Goal: Task Accomplishment & Management: Manage account settings

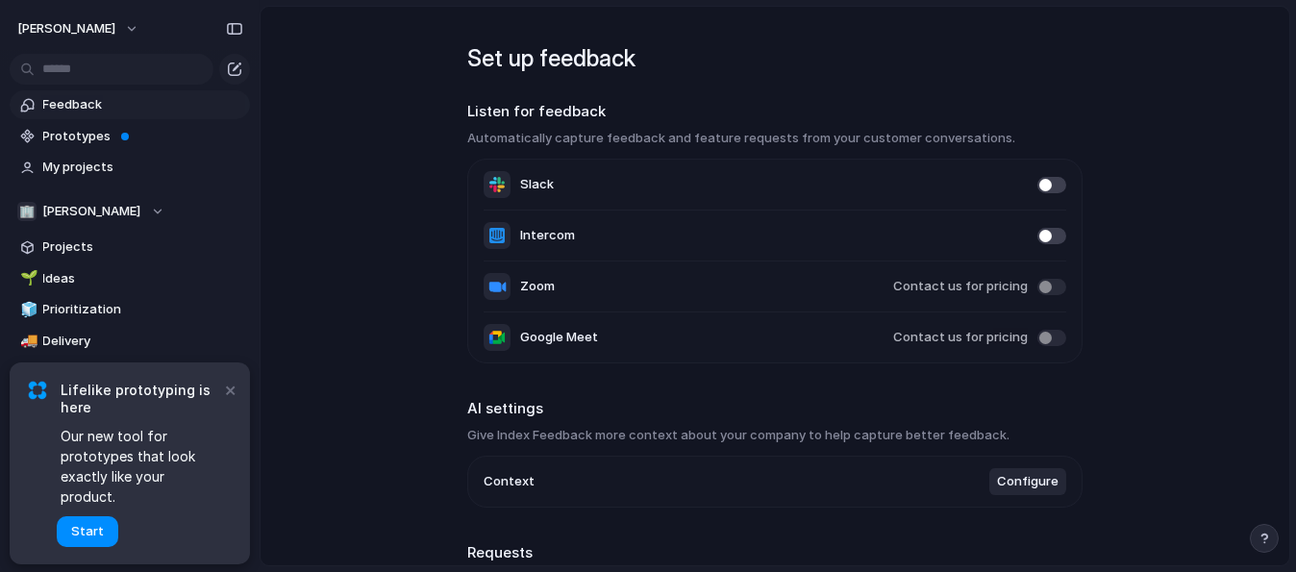
scroll to position [172, 0]
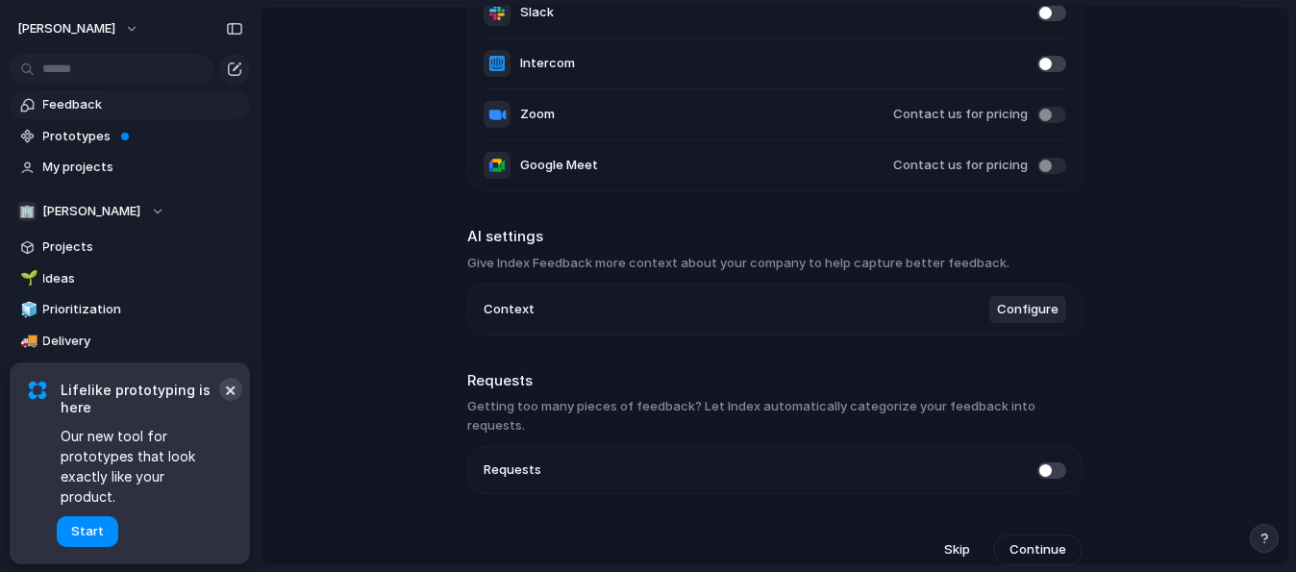
click at [229, 401] on button "×" at bounding box center [230, 389] width 23 height 23
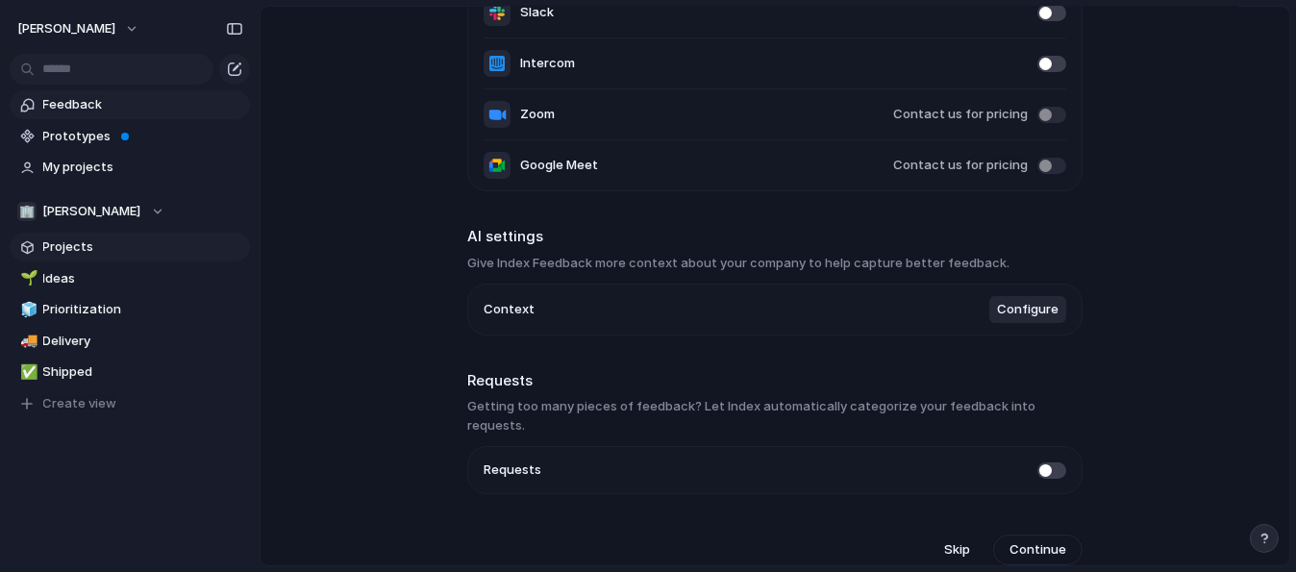
click at [118, 251] on span "Projects" at bounding box center [143, 246] width 200 height 19
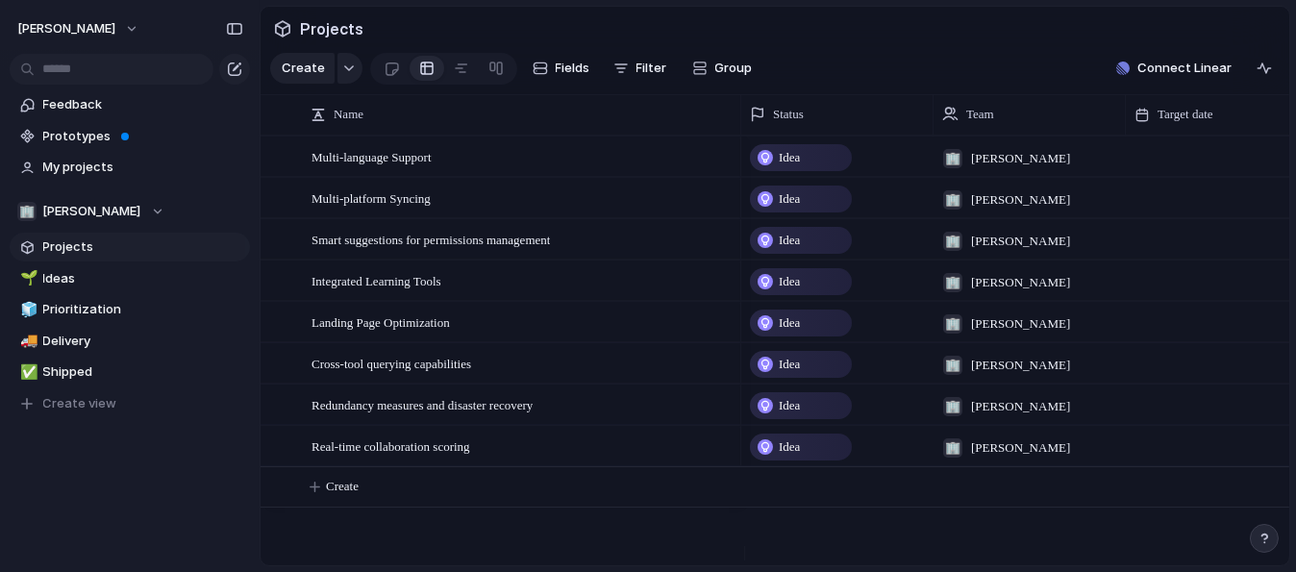
click at [800, 167] on span "Idea" at bounding box center [789, 157] width 21 height 19
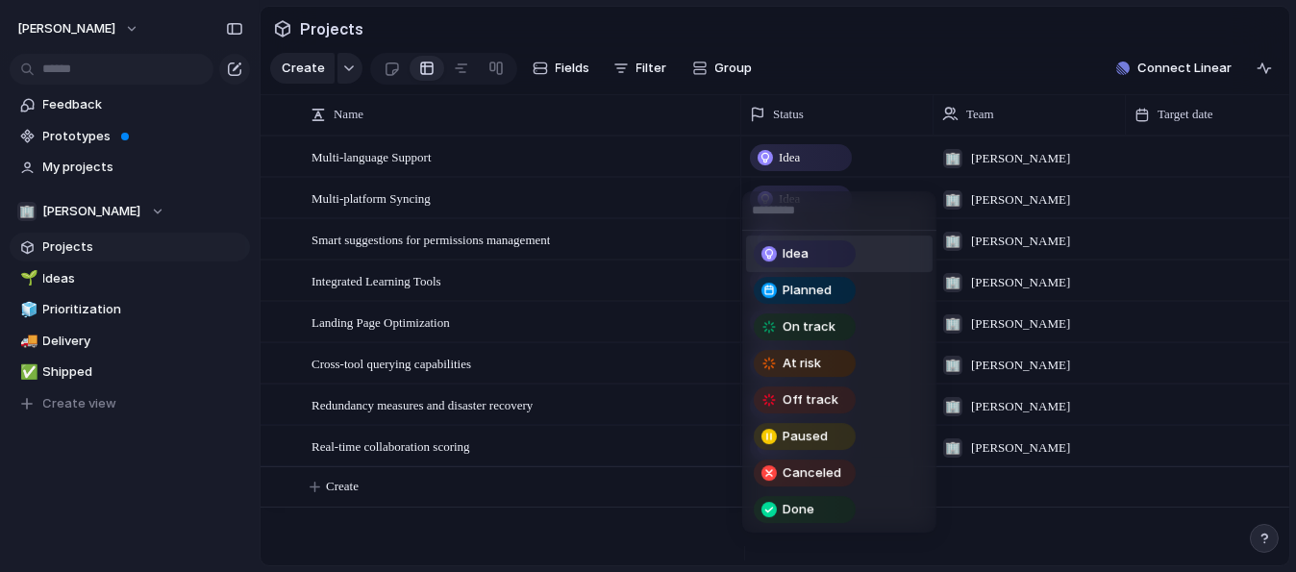
click at [800, 175] on div "Idea Planned On track At risk Off track Paused Canceled Done" at bounding box center [648, 286] width 1296 height 572
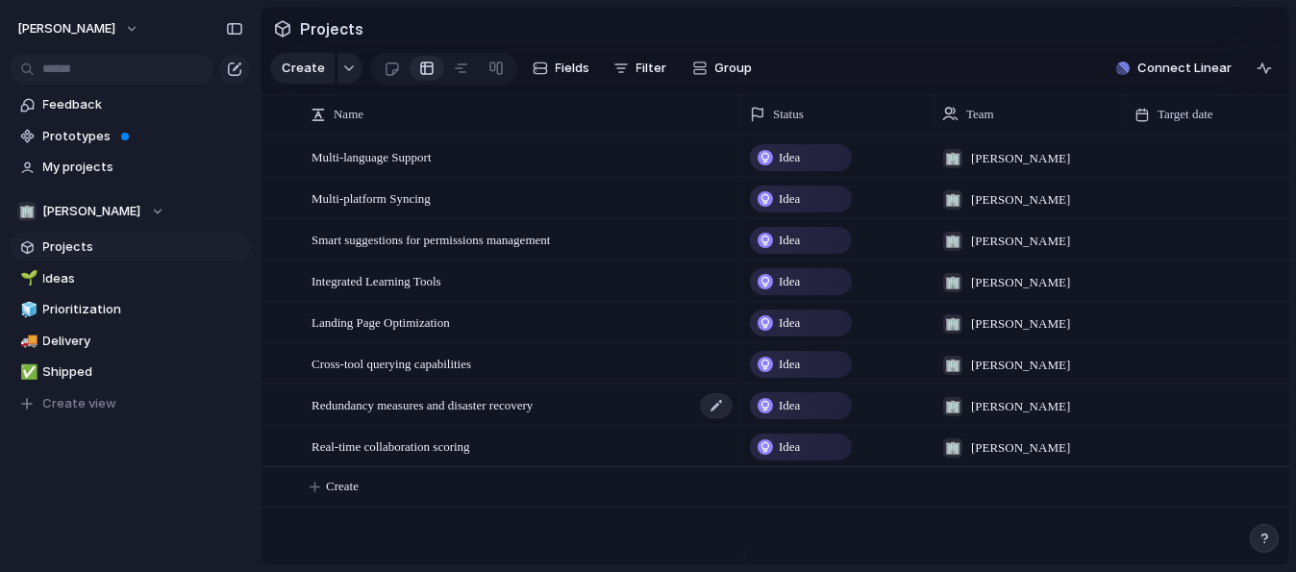
click at [533, 415] on span "Redundancy measures and disaster recovery" at bounding box center [421, 404] width 221 height 22
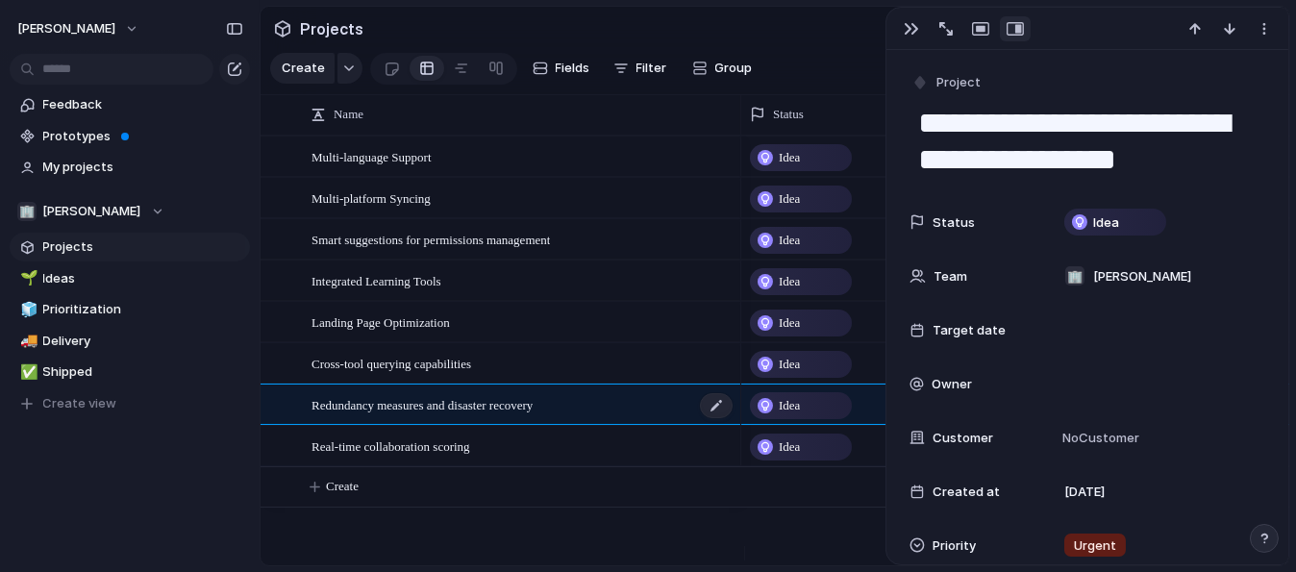
click at [529, 415] on span "Redundancy measures and disaster recovery" at bounding box center [421, 404] width 221 height 22
click at [389, 333] on span "Landing Page Optimization" at bounding box center [380, 321] width 138 height 22
type textarea "**********"
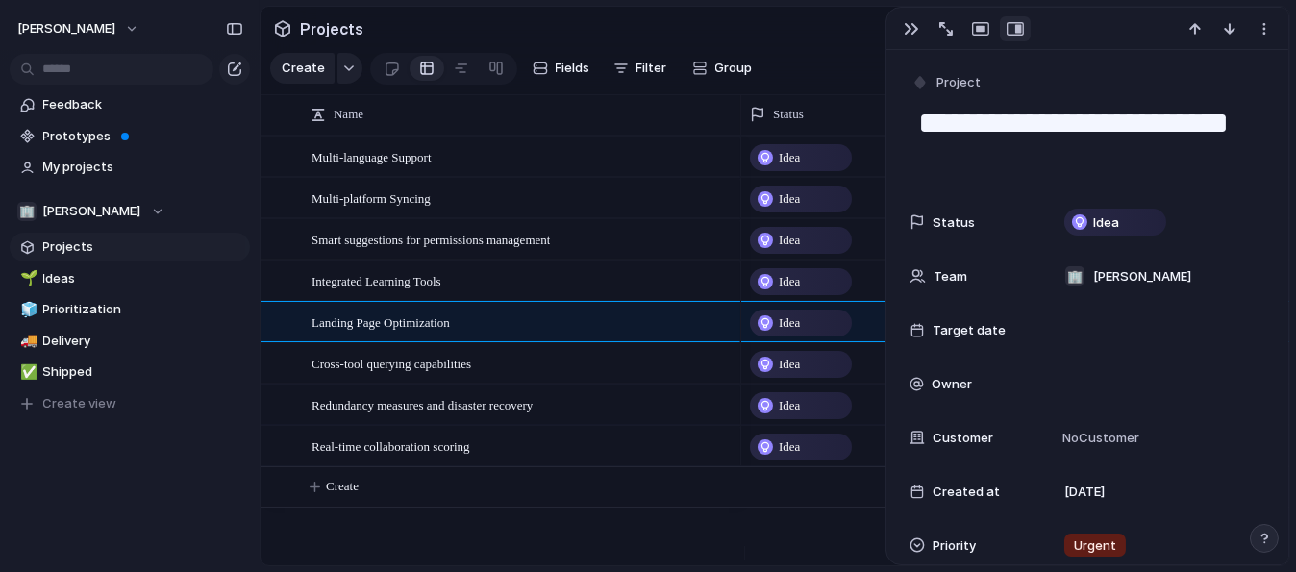
click at [746, 534] on div "Idea 🏢 [PERSON_NAME] Idea 🏢 [PERSON_NAME] Idea 🏢 [PERSON_NAME] Idea 🏢 [PERSON_N…" at bounding box center [1015, 351] width 548 height 430
click at [906, 26] on div "button" at bounding box center [911, 28] width 15 height 15
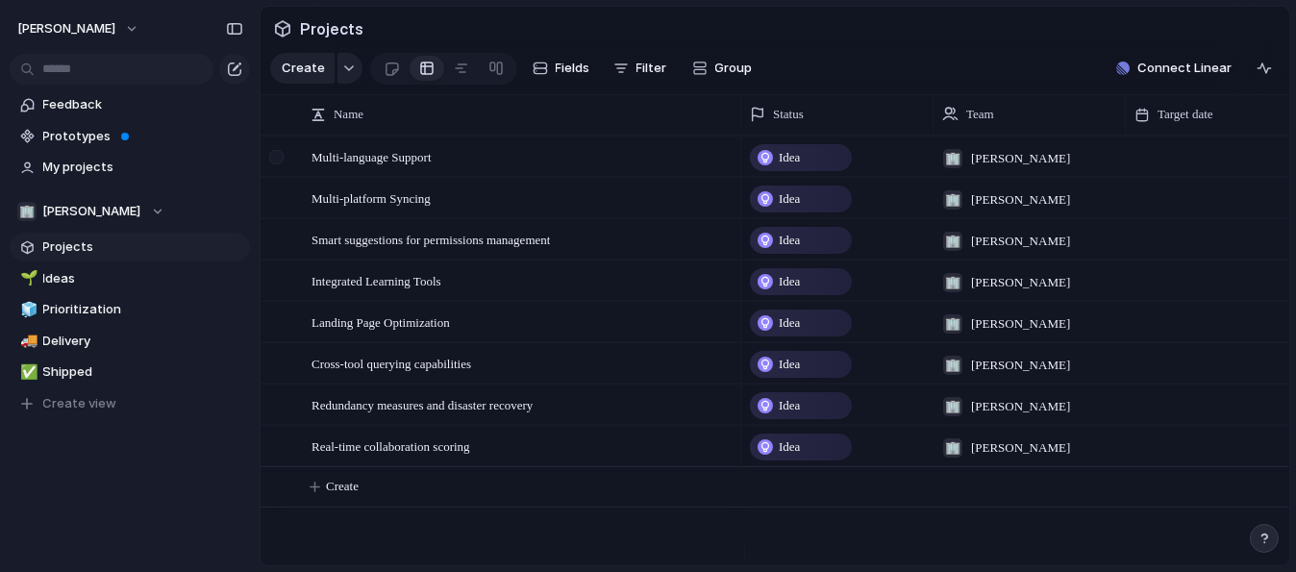
click at [287, 167] on div at bounding box center [278, 163] width 35 height 52
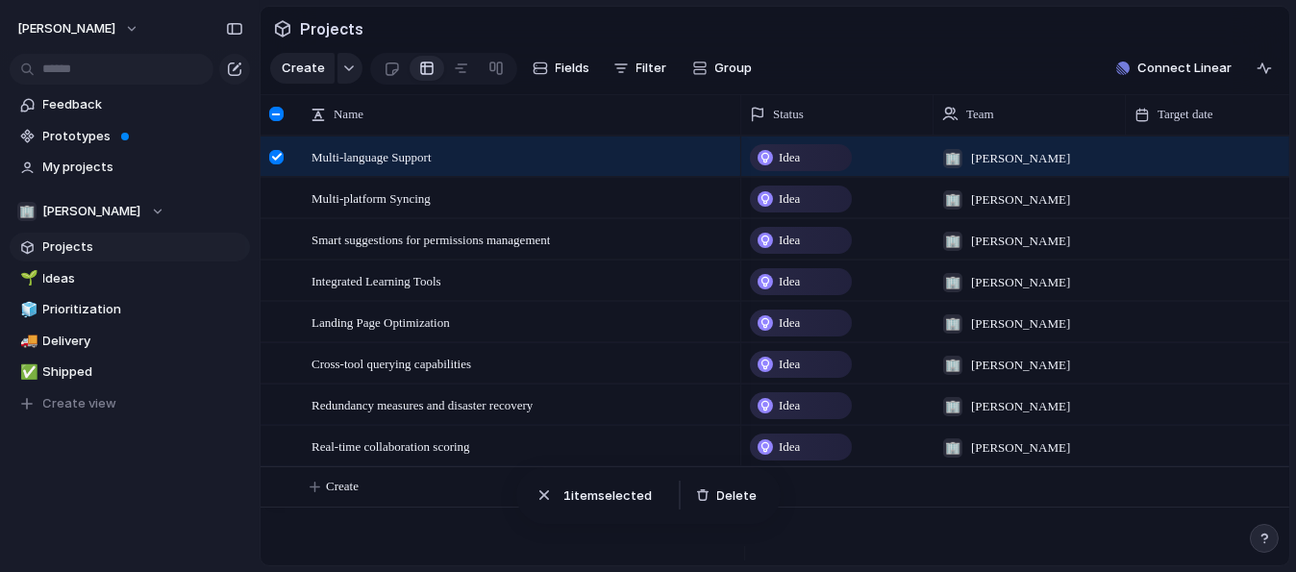
click at [273, 121] on div at bounding box center [276, 114] width 14 height 14
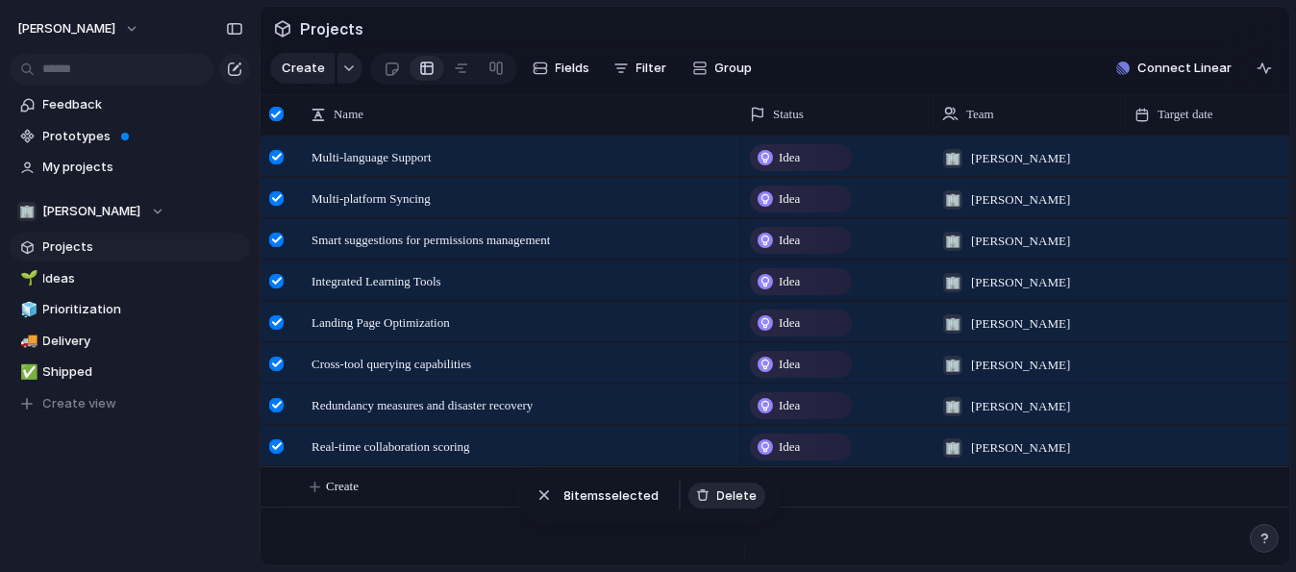
click at [742, 499] on span "Delete" at bounding box center [737, 495] width 40 height 19
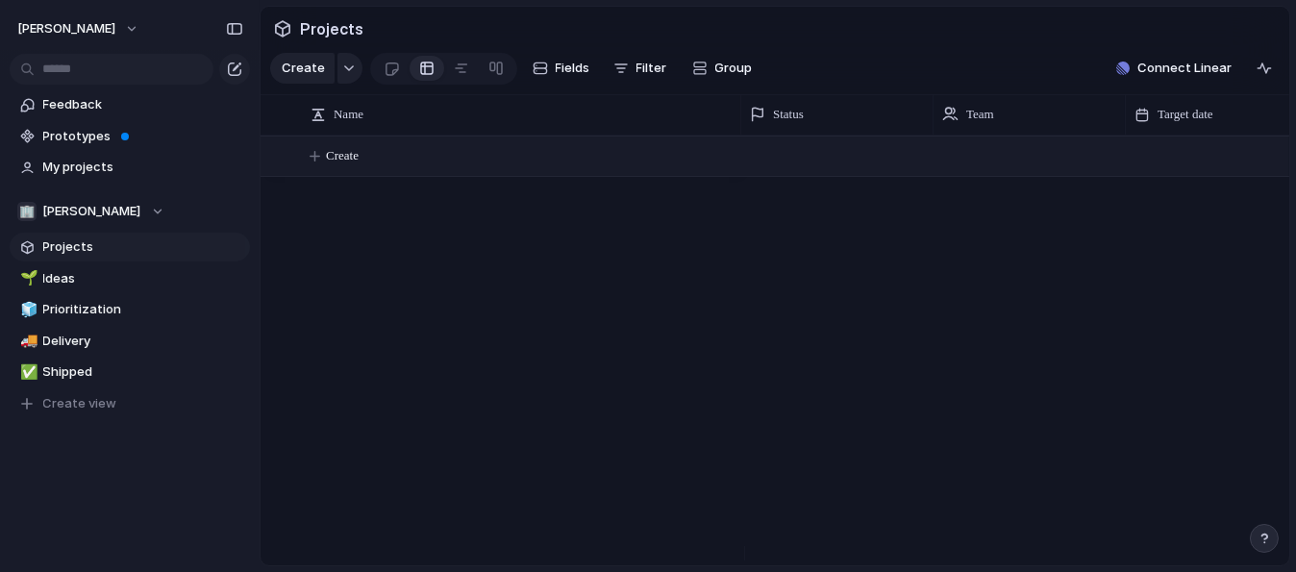
click at [315, 170] on button "Create" at bounding box center [799, 155] width 1039 height 39
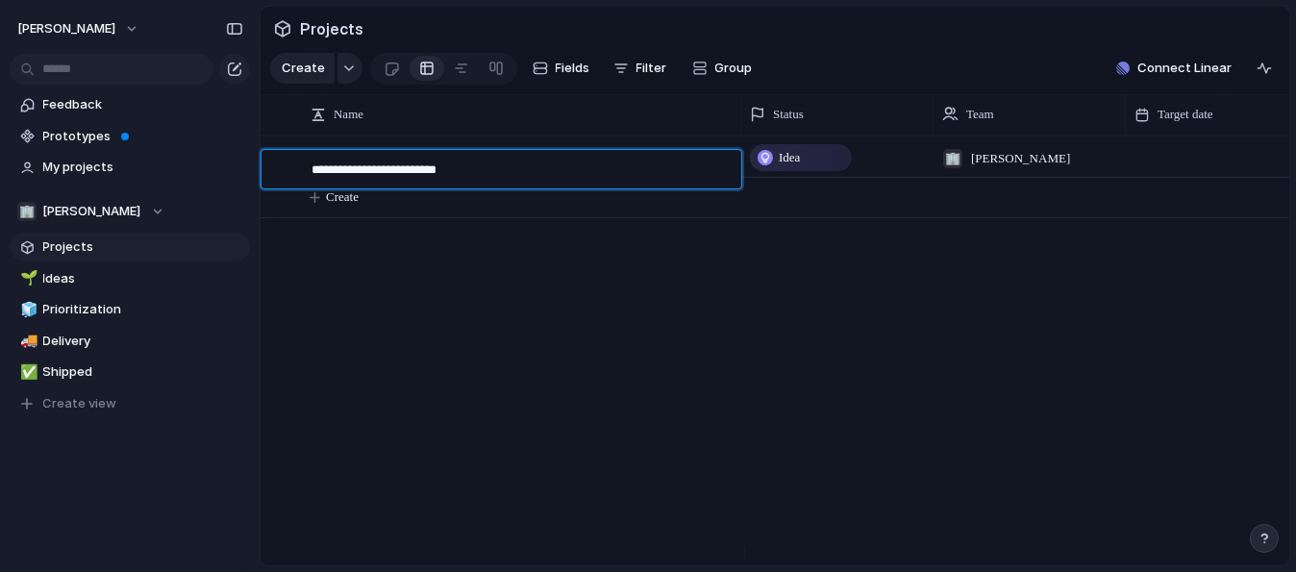
type textarea "**********"
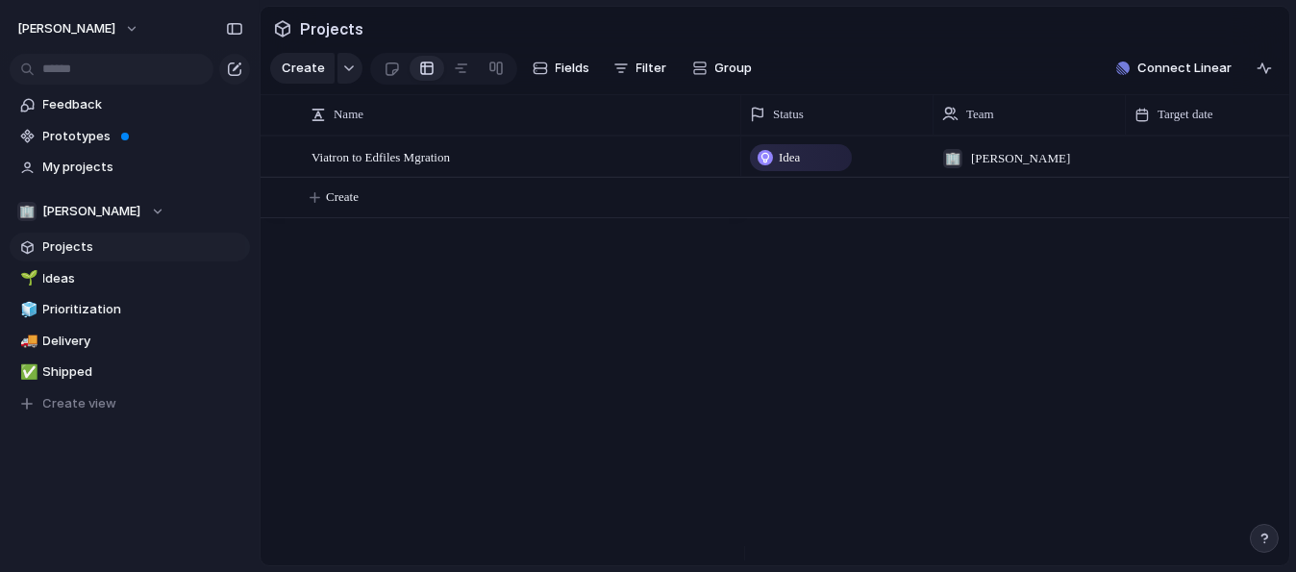
click at [814, 168] on div "Idea" at bounding box center [801, 157] width 98 height 23
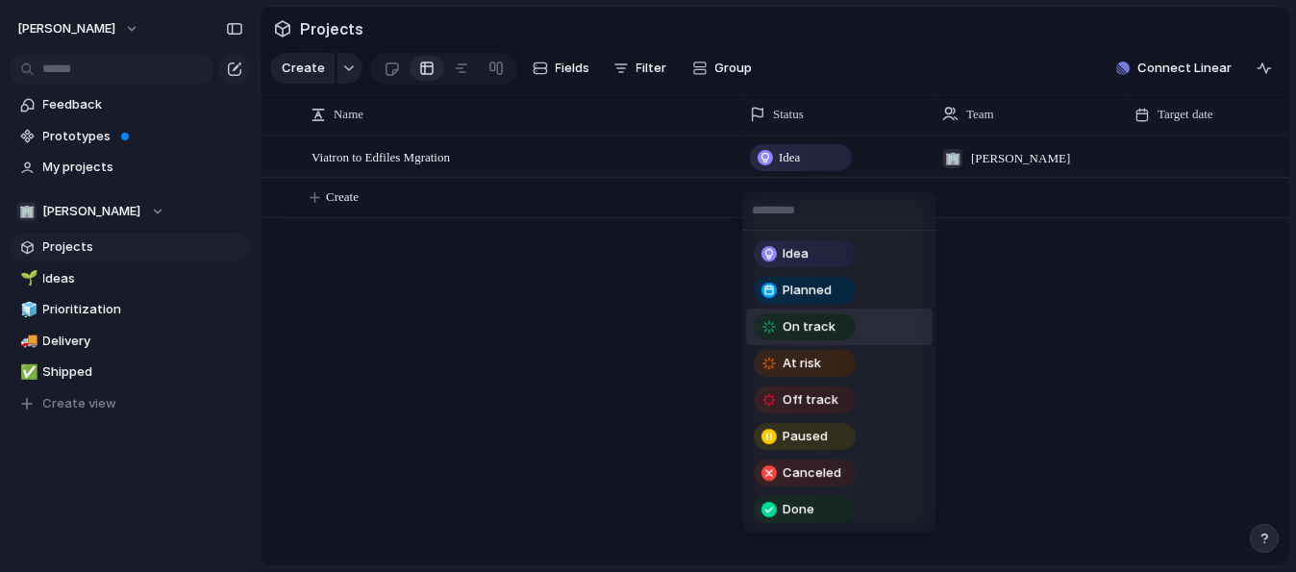
click at [827, 319] on span "On track" at bounding box center [808, 326] width 53 height 19
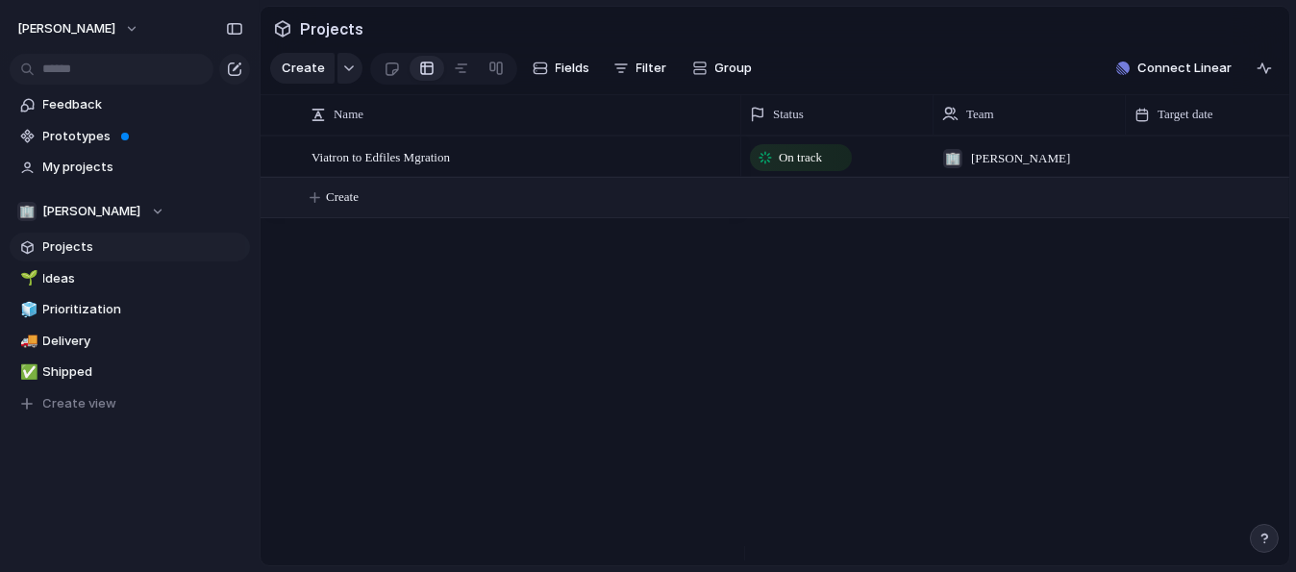
click at [525, 192] on button "Create" at bounding box center [799, 197] width 1039 height 39
click at [469, 167] on div "Viatron to Edfiles Mgration" at bounding box center [522, 156] width 423 height 39
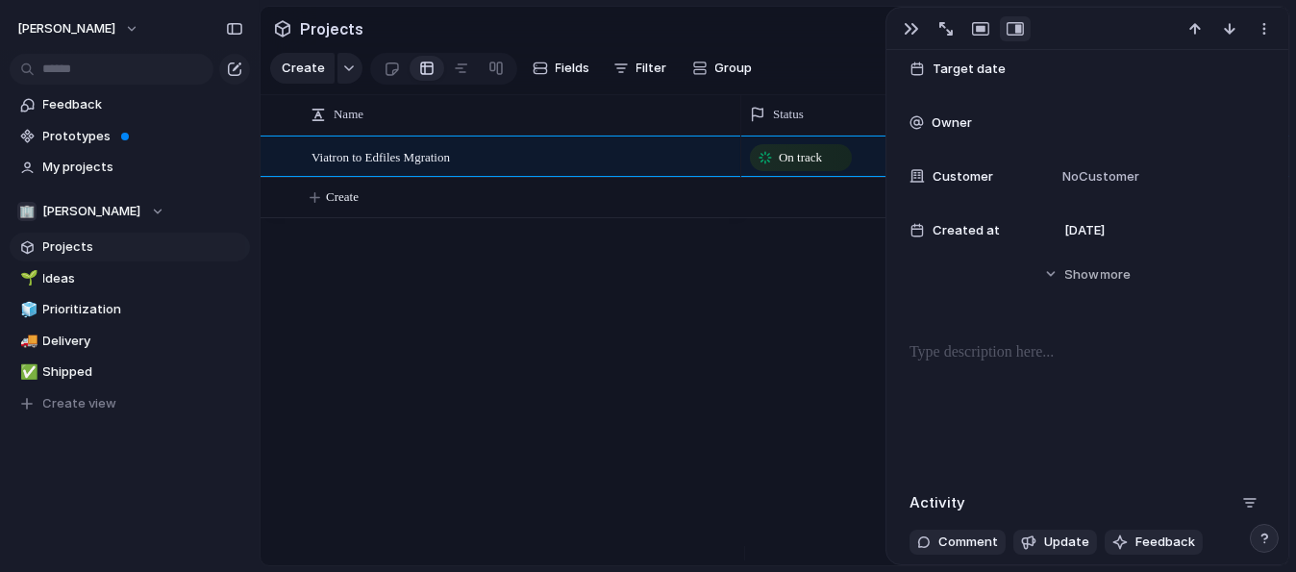
scroll to position [237, 0]
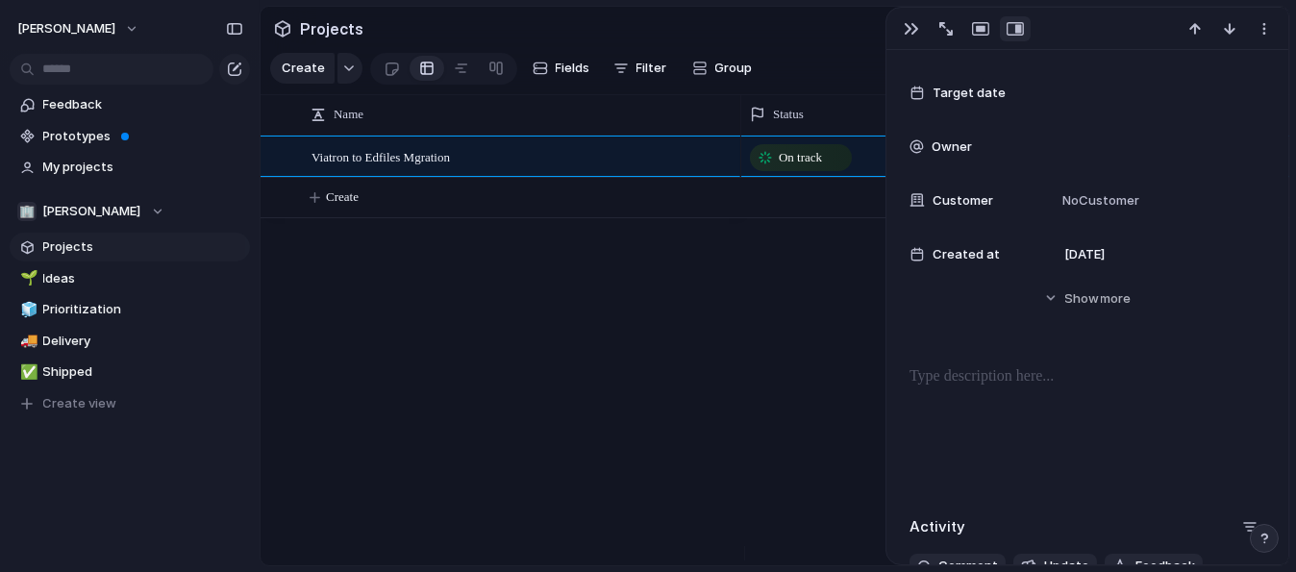
click at [732, 376] on div "Viatron to Edfiles Mgration On track 🏢 [PERSON_NAME] Create" at bounding box center [775, 351] width 1029 height 430
click at [714, 328] on div "Viatron to Edfiles Mgration On track 🏢 [PERSON_NAME] Create" at bounding box center [775, 351] width 1029 height 430
click at [1267, 25] on div "button" at bounding box center [1263, 28] width 15 height 15
click at [1261, 37] on div "Mark as duplicate Delete" at bounding box center [648, 286] width 1296 height 572
click at [1258, 26] on div "button" at bounding box center [1263, 28] width 15 height 15
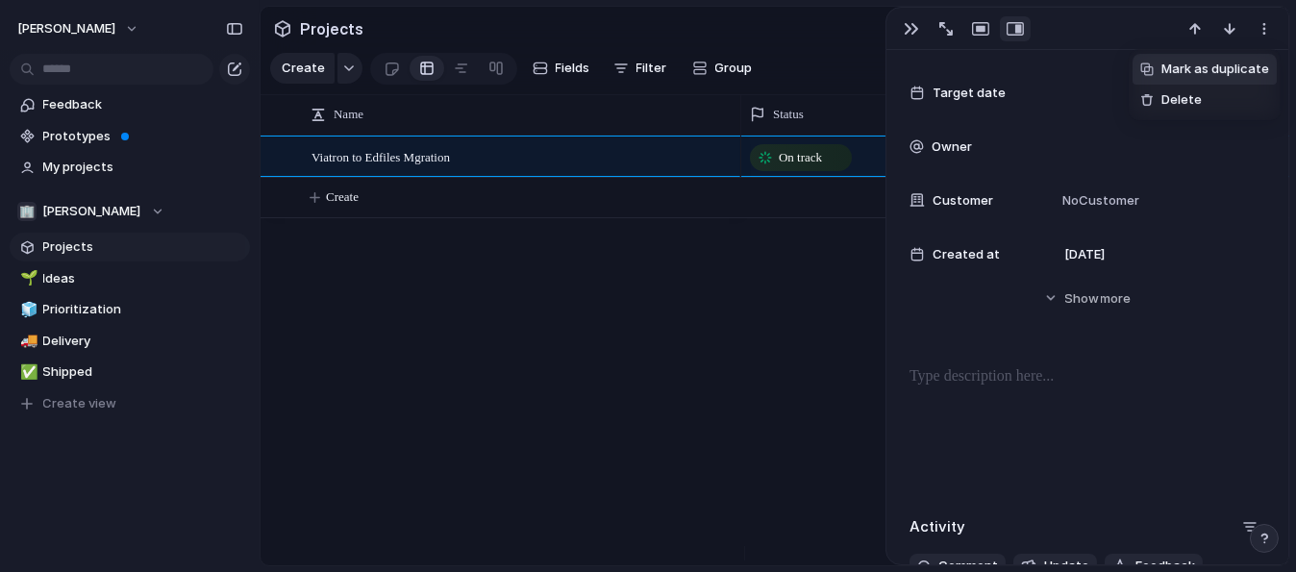
click at [906, 30] on div "Mark as duplicate Delete" at bounding box center [648, 286] width 1296 height 572
click at [907, 31] on div "button" at bounding box center [911, 28] width 15 height 15
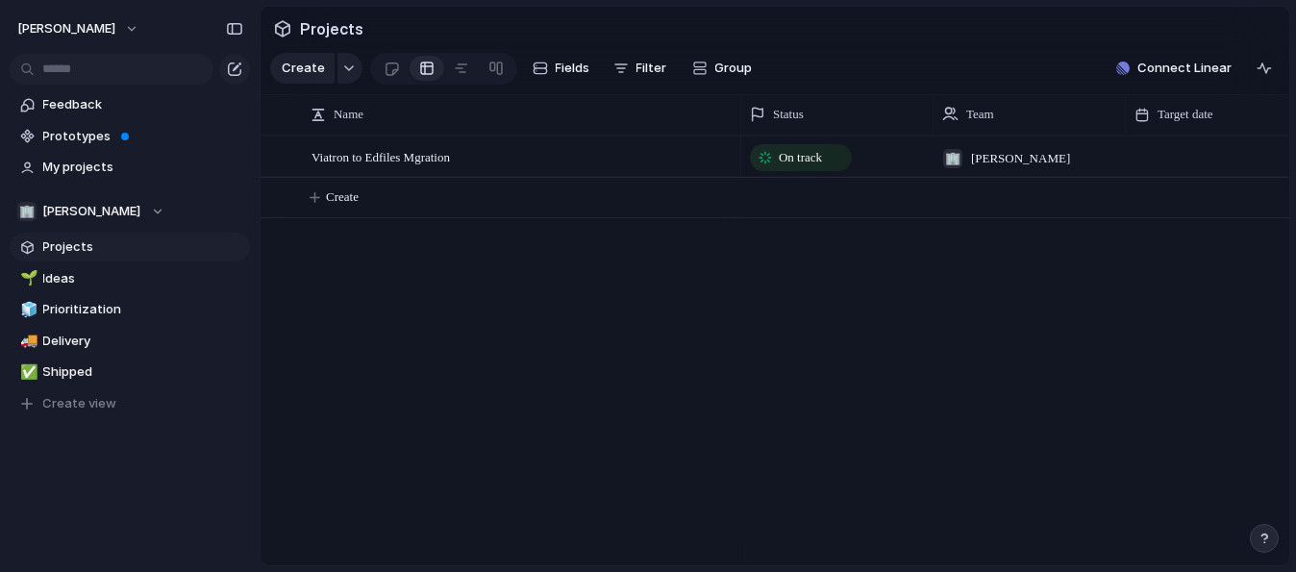
click at [83, 228] on section "🏢 [PERSON_NAME] Projects 🌱 Ideas 🧊 Prioritization 🚚 Delivery ✅ Shipped To pick …" at bounding box center [130, 300] width 260 height 236
click at [77, 285] on span "Ideas" at bounding box center [143, 278] width 200 height 19
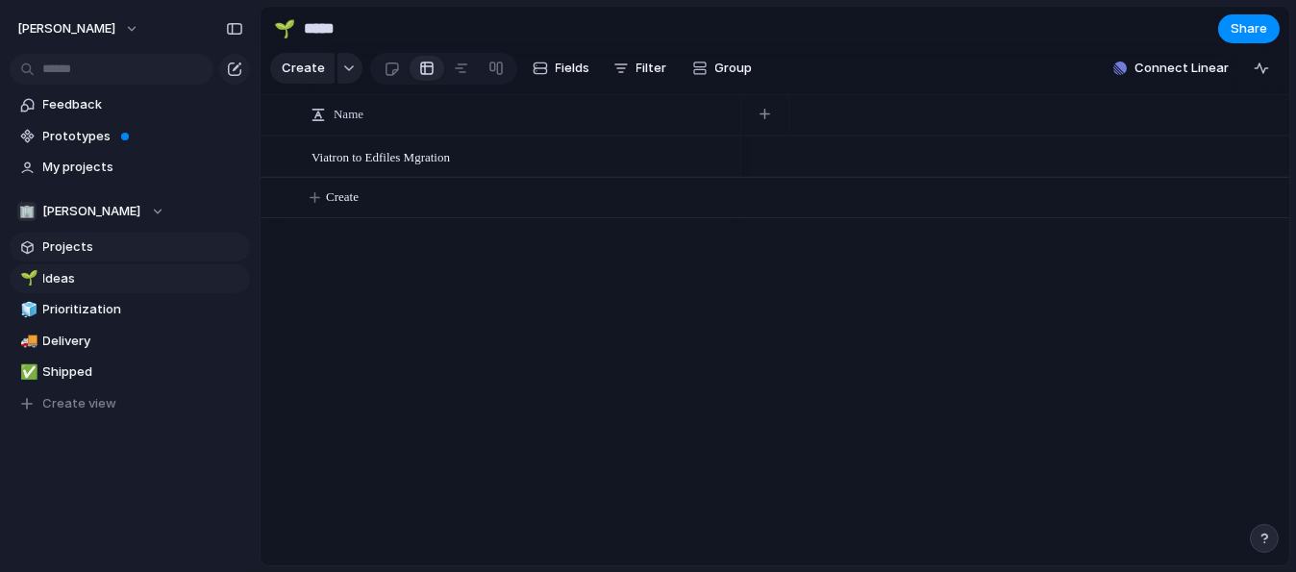
click at [68, 254] on span "Projects" at bounding box center [143, 246] width 200 height 19
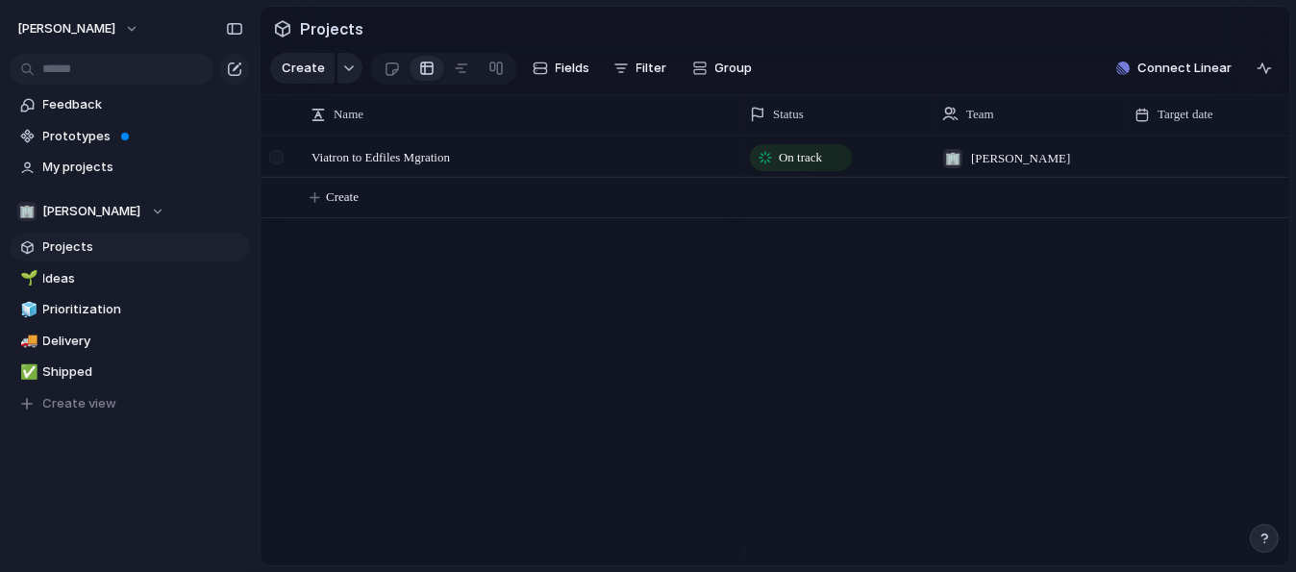
click at [285, 179] on div at bounding box center [278, 163] width 35 height 52
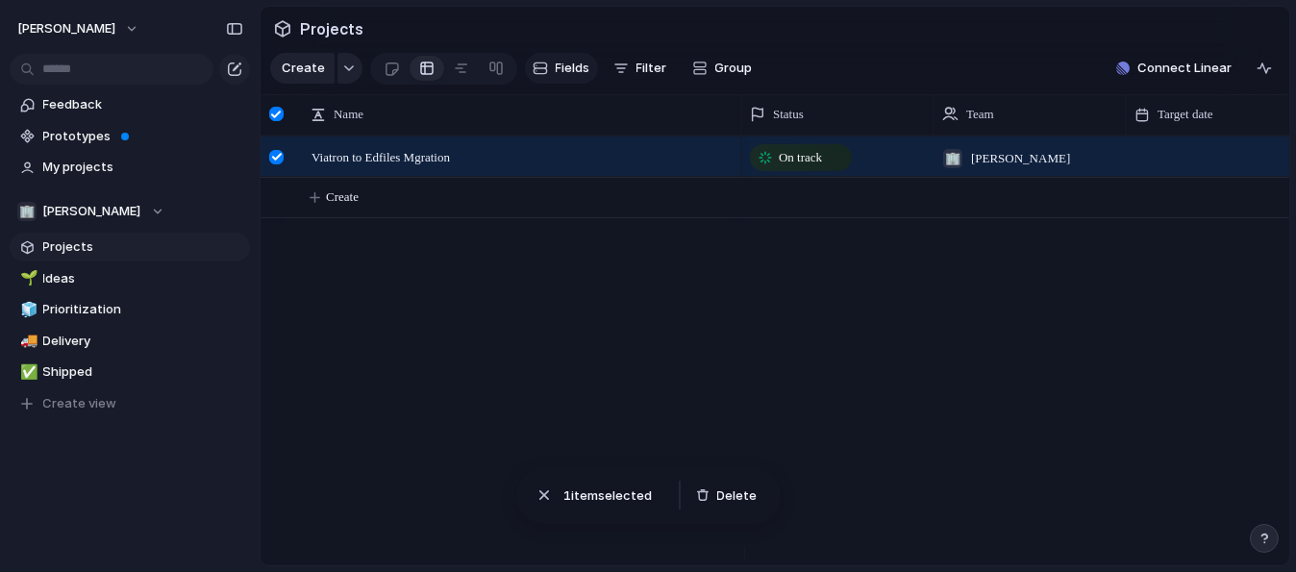
click at [571, 67] on span "Fields" at bounding box center [573, 68] width 35 height 19
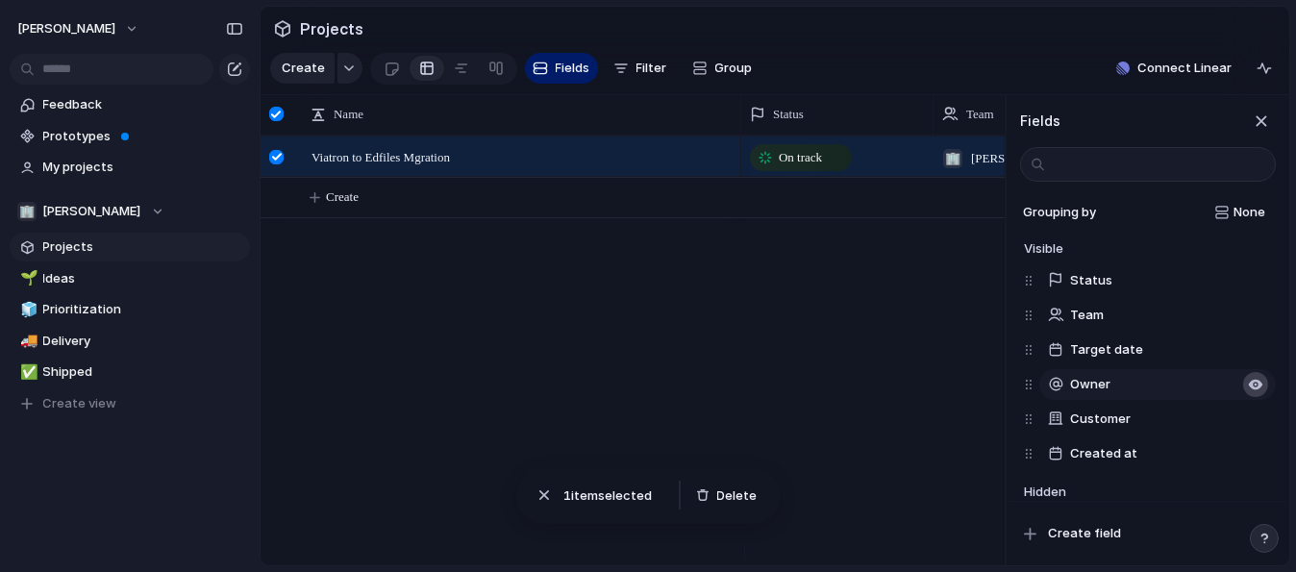
click at [1253, 393] on button "button" at bounding box center [1255, 384] width 25 height 25
click at [1250, 322] on div "button" at bounding box center [1255, 315] width 15 height 15
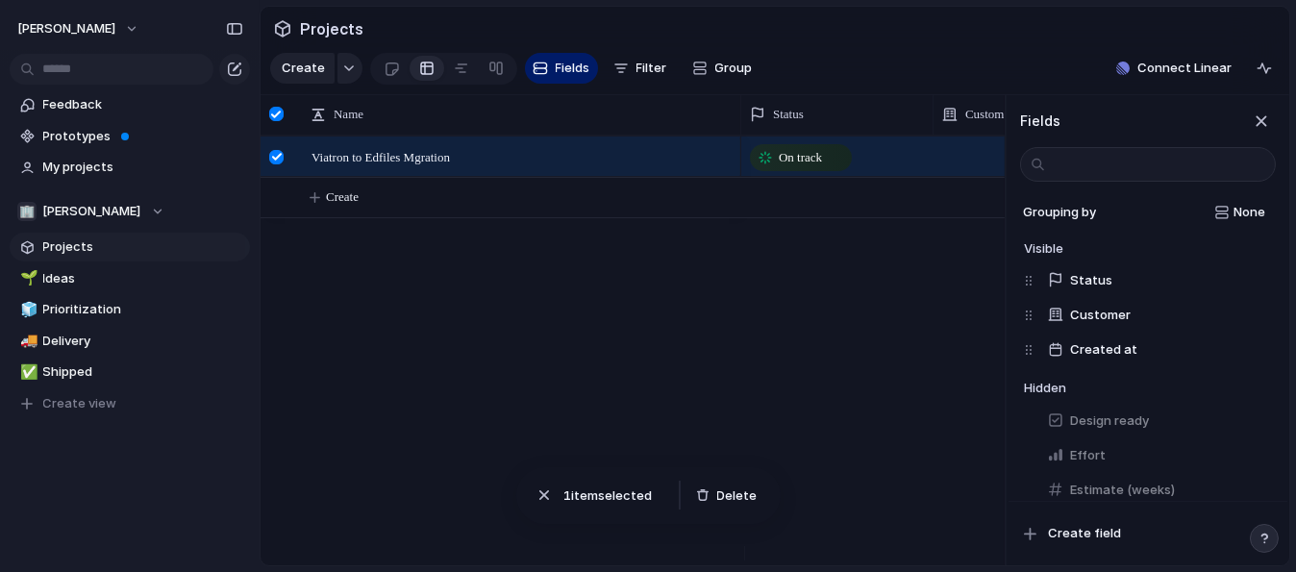
click at [1258, 132] on div "button" at bounding box center [1261, 121] width 21 height 21
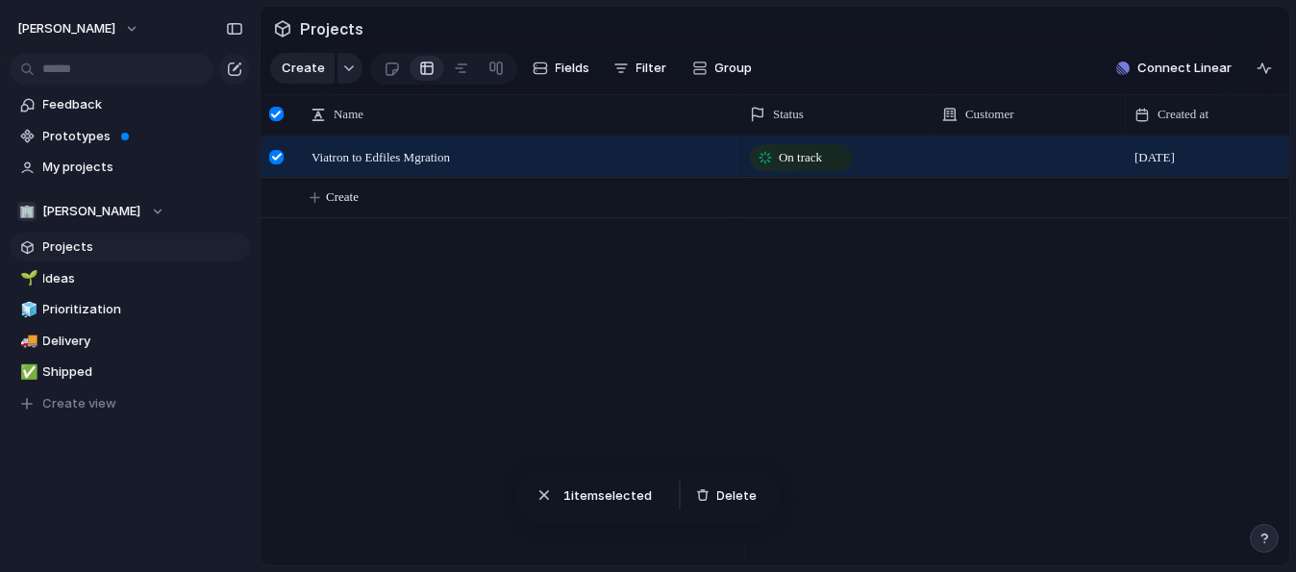
click at [998, 176] on div at bounding box center [1029, 155] width 192 height 39
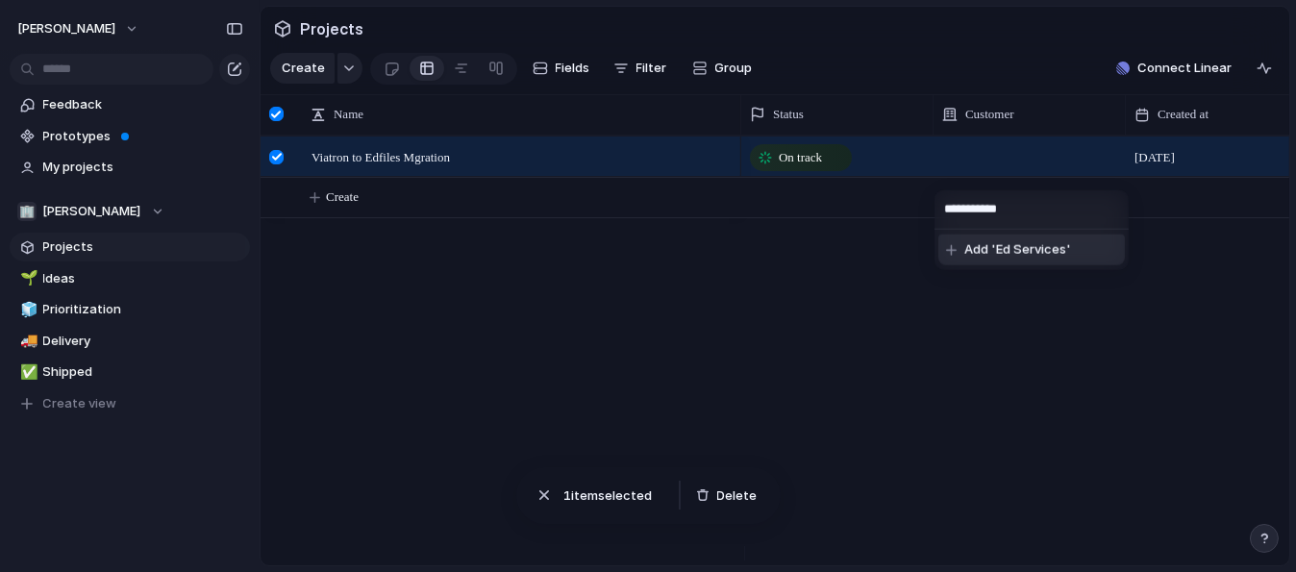
type input "**********"
click at [1014, 247] on span "Add 'Ed Services'" at bounding box center [1017, 249] width 107 height 19
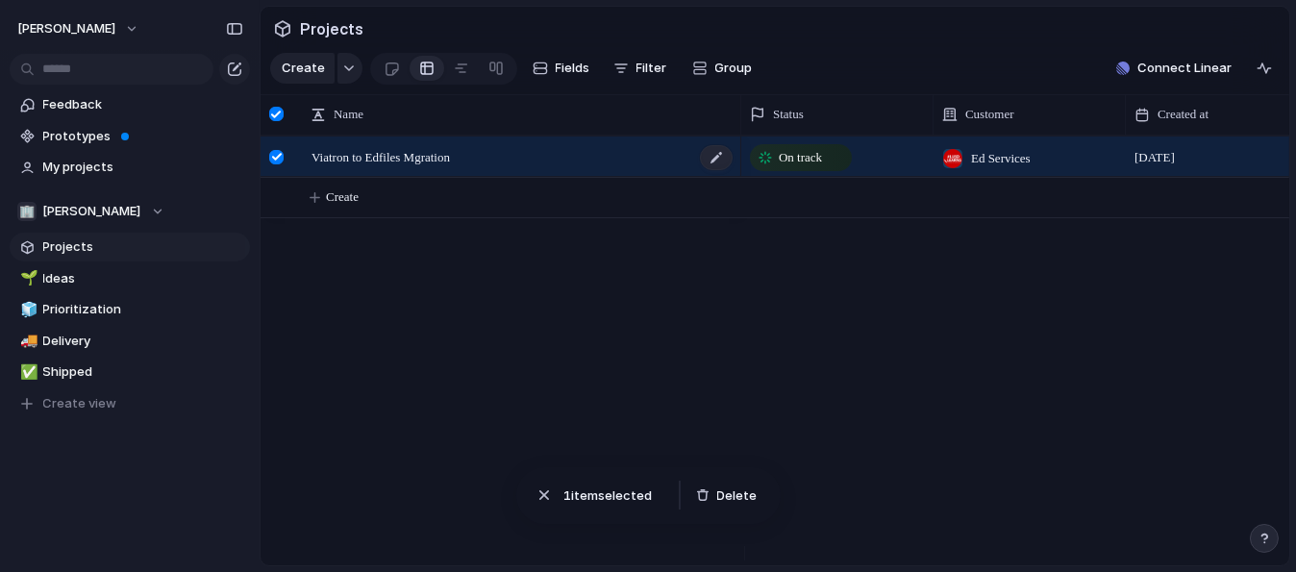
click at [368, 166] on span "Viatron to Edfiles Mgration" at bounding box center [380, 156] width 138 height 22
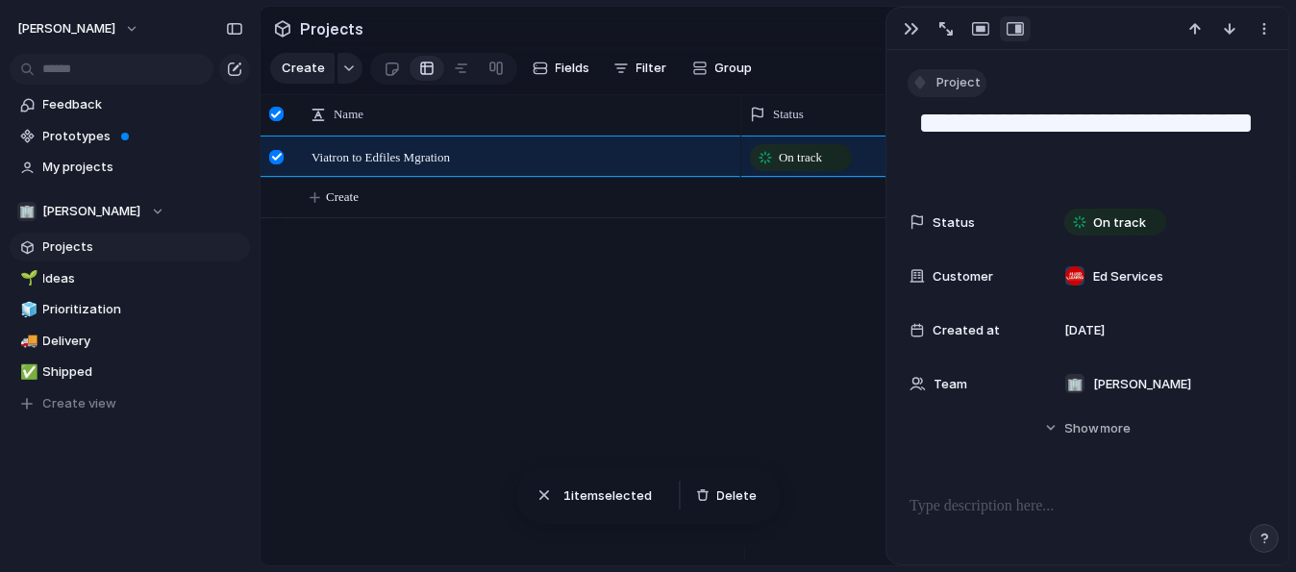
click at [936, 87] on span "Project" at bounding box center [958, 82] width 44 height 19
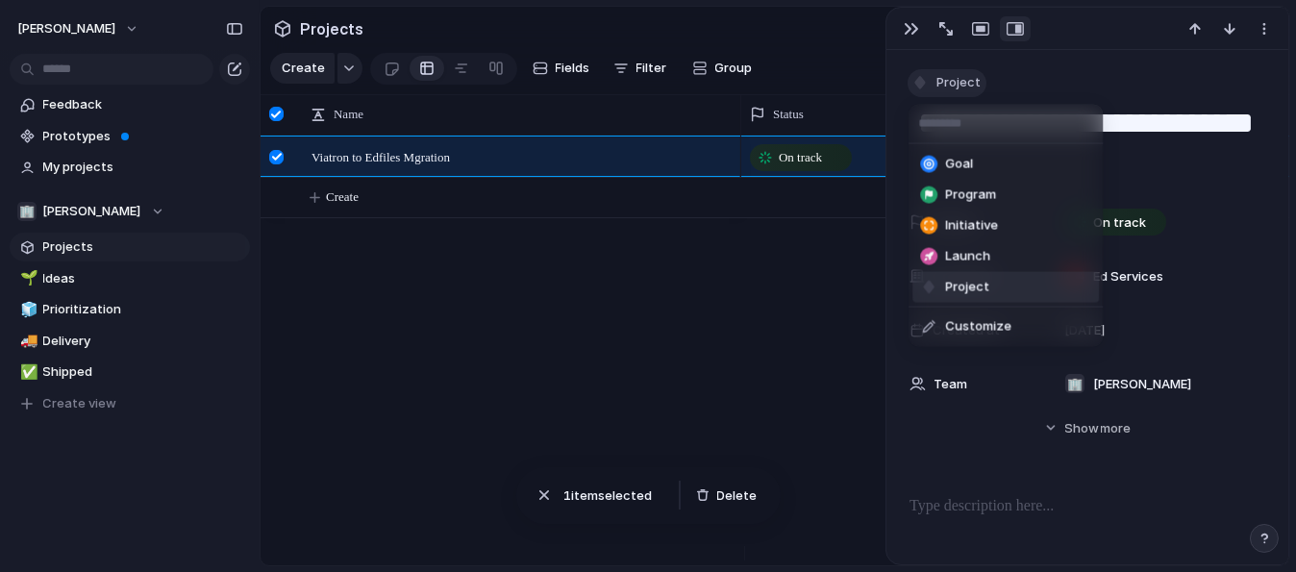
click at [935, 87] on div "Goal Program Initiative Launch Project Customize" at bounding box center [648, 286] width 1296 height 572
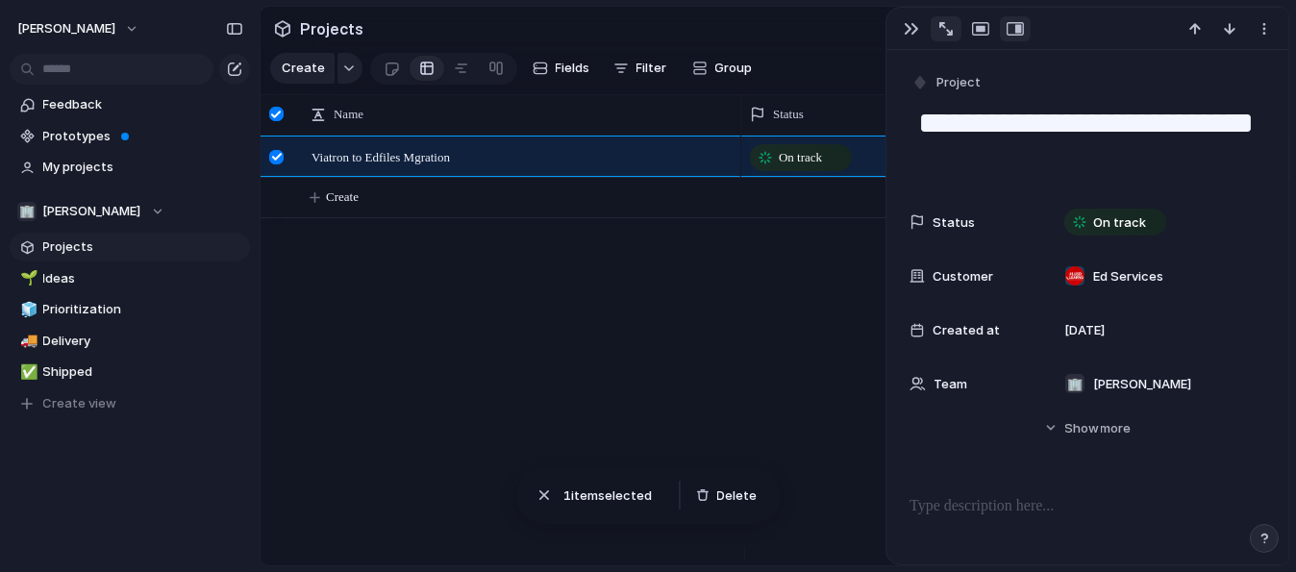
click at [941, 29] on div "button" at bounding box center [945, 28] width 13 height 13
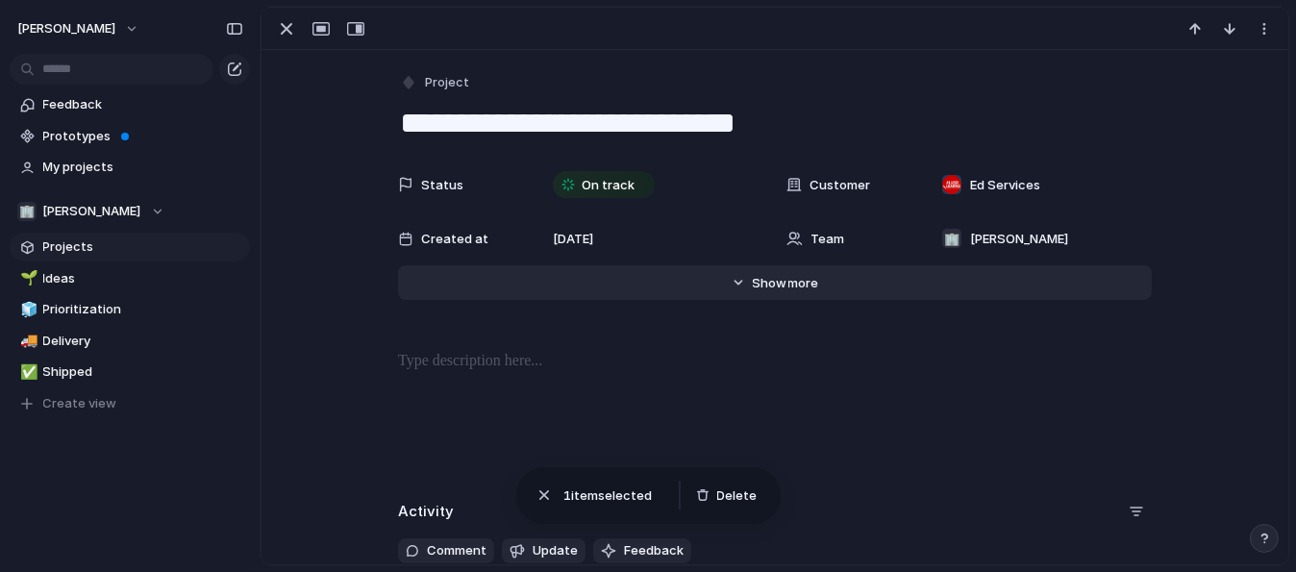
click at [764, 292] on button "Hide Show more" at bounding box center [775, 282] width 754 height 35
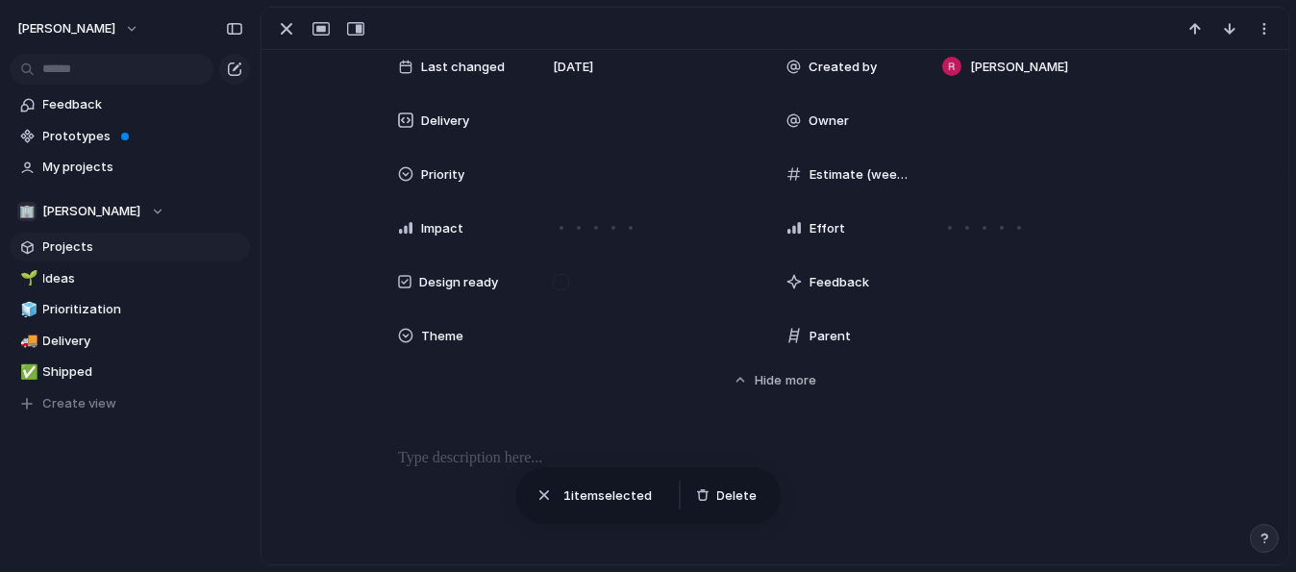
scroll to position [385, 0]
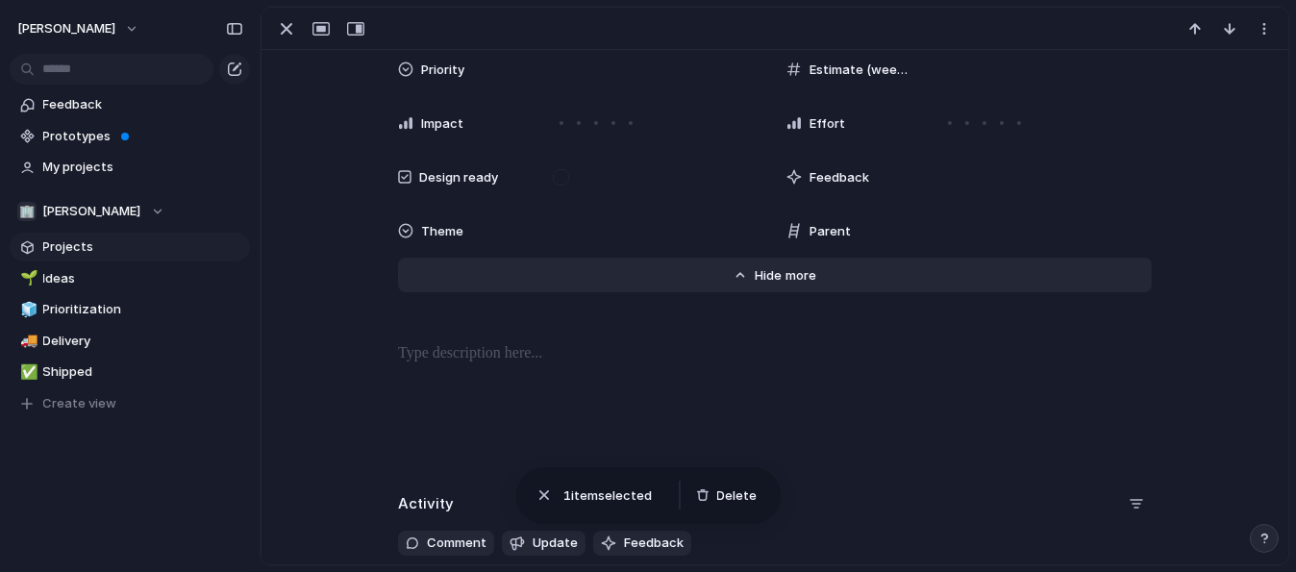
click at [756, 274] on span "Show" at bounding box center [772, 275] width 35 height 19
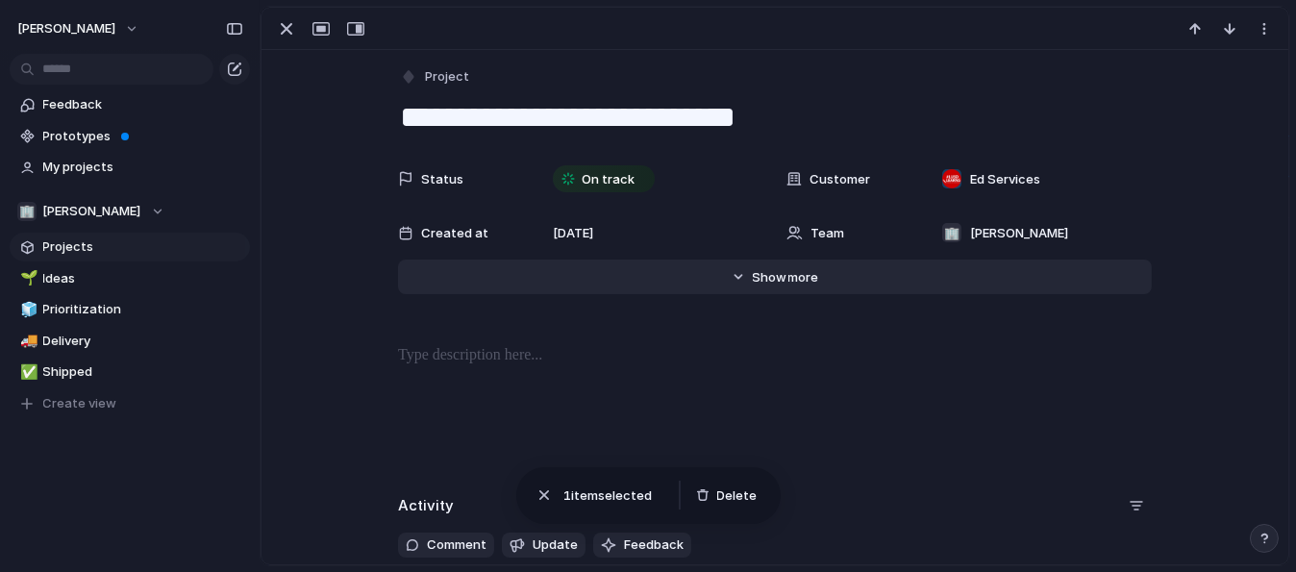
scroll to position [0, 0]
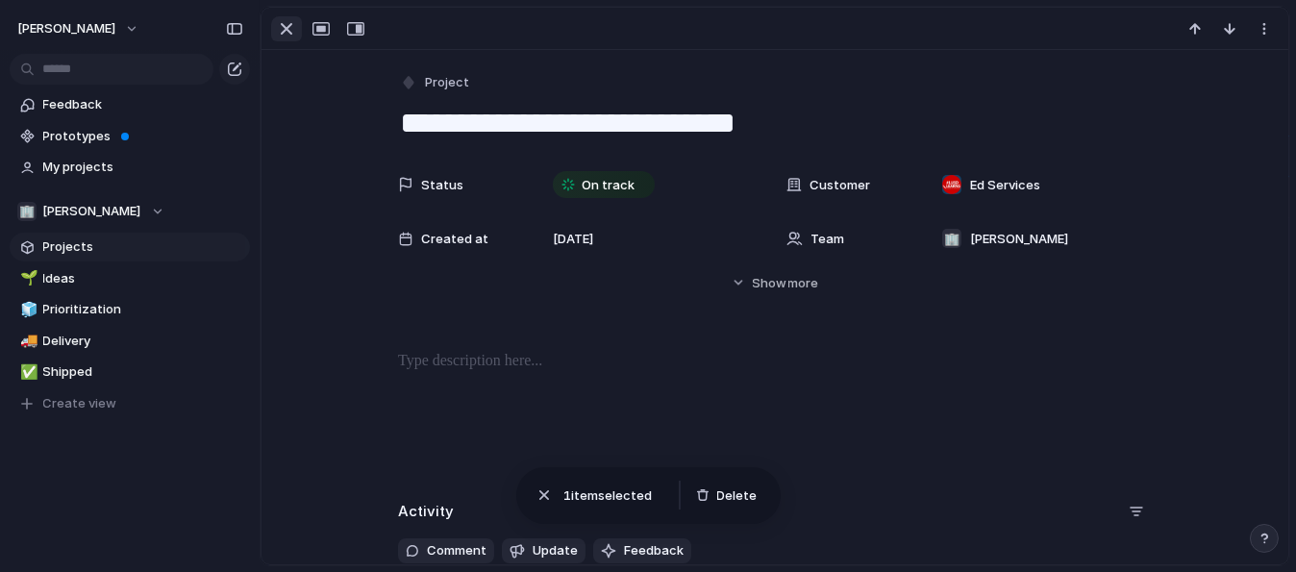
click at [288, 23] on div "button" at bounding box center [286, 28] width 23 height 23
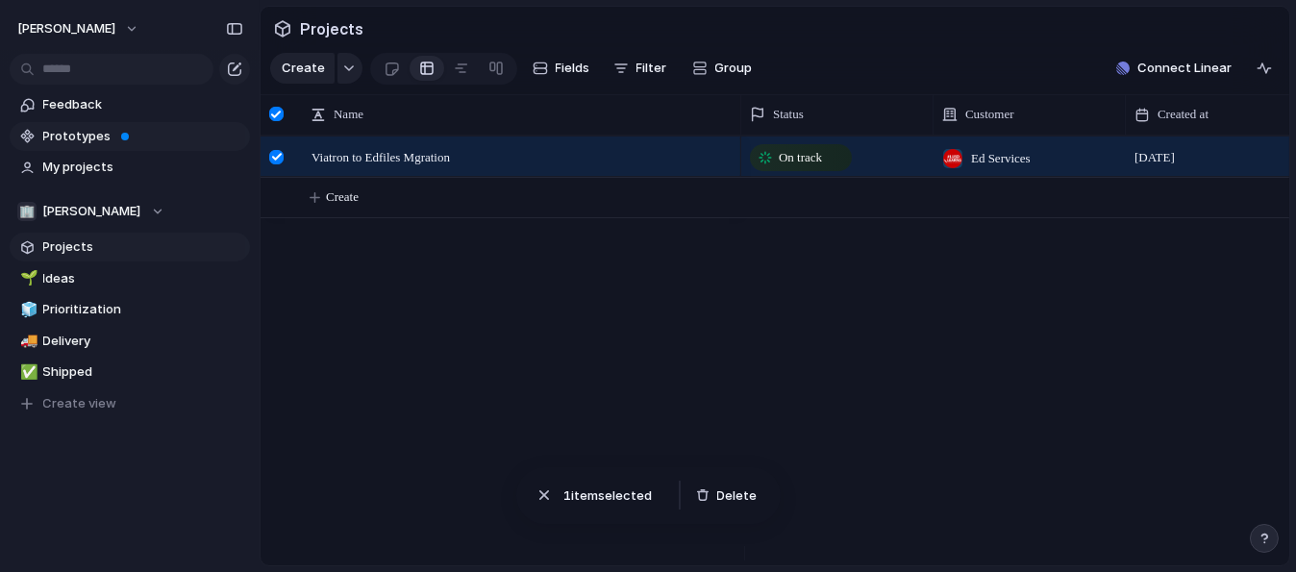
click at [72, 136] on span "Prototypes" at bounding box center [143, 136] width 200 height 19
click at [99, 313] on span "Prioritization" at bounding box center [143, 309] width 200 height 19
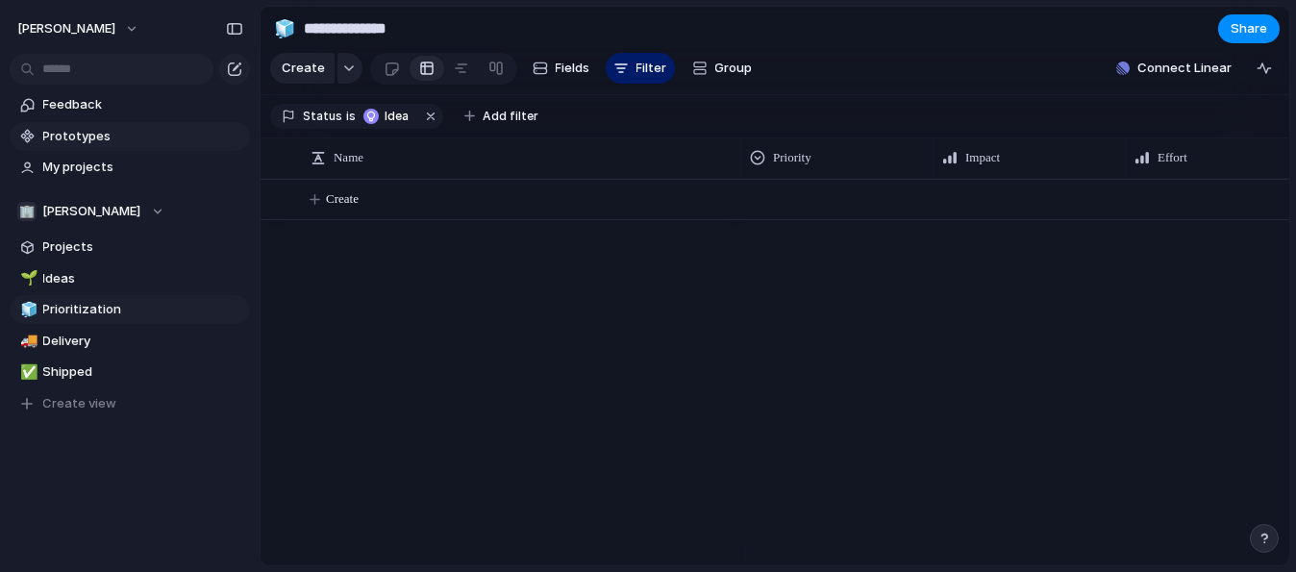
click at [87, 135] on span "Prototypes" at bounding box center [143, 136] width 200 height 19
click at [77, 245] on span "Projects" at bounding box center [143, 246] width 200 height 19
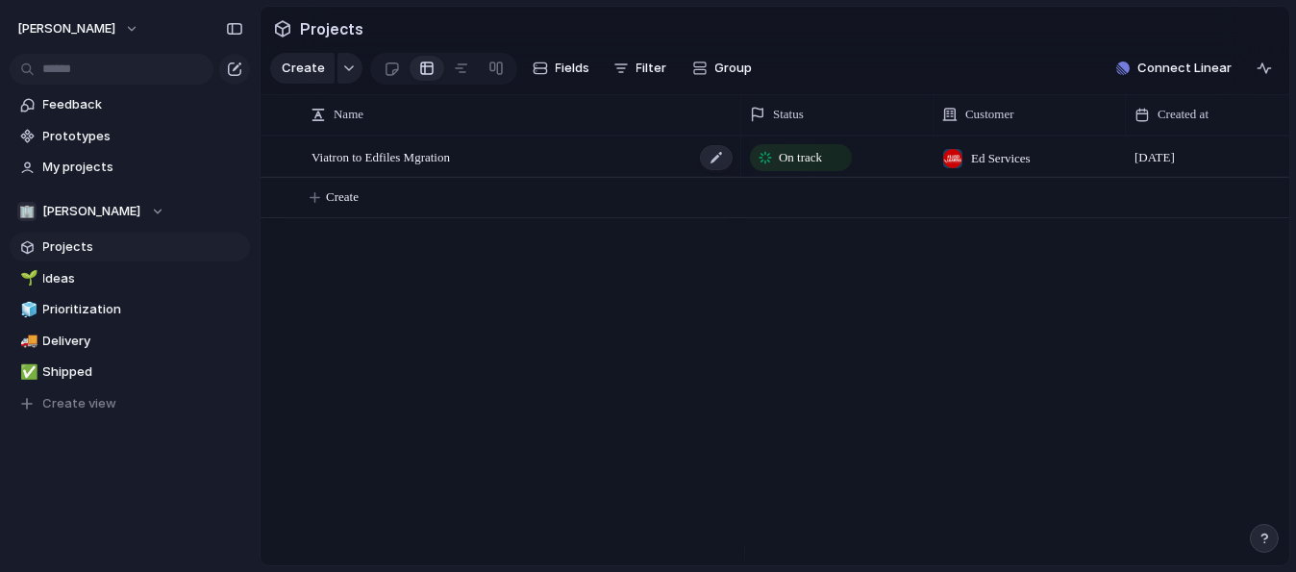
click at [402, 167] on span "Viatron to Edfiles Mgration" at bounding box center [380, 156] width 138 height 22
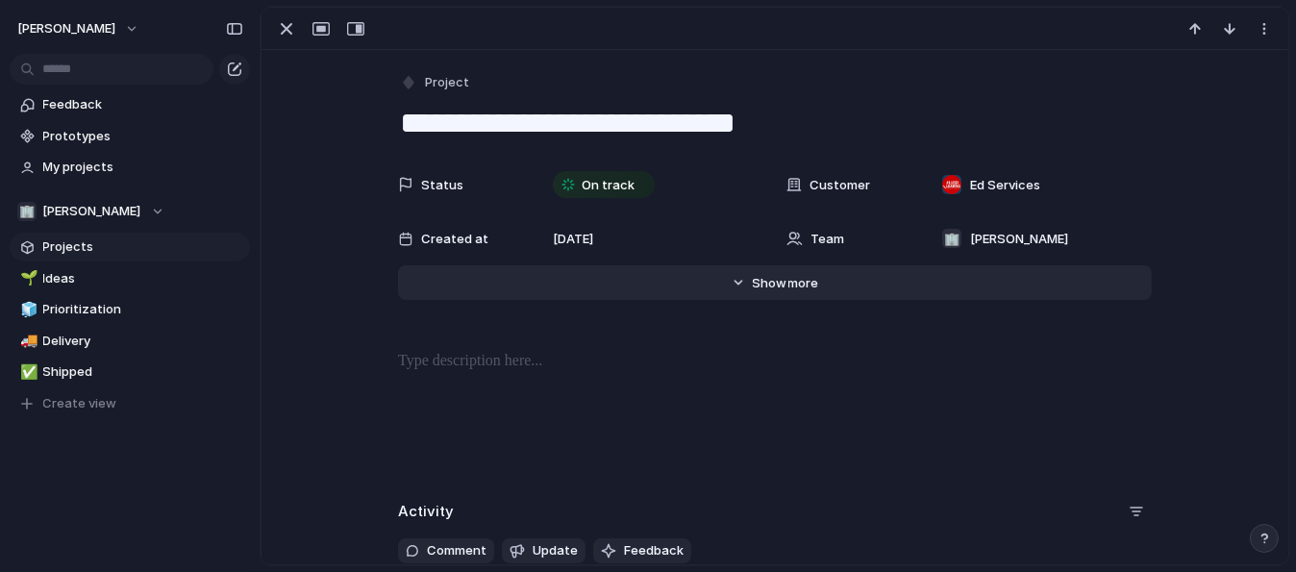
click at [803, 293] on button "Hide Show more" at bounding box center [775, 282] width 754 height 35
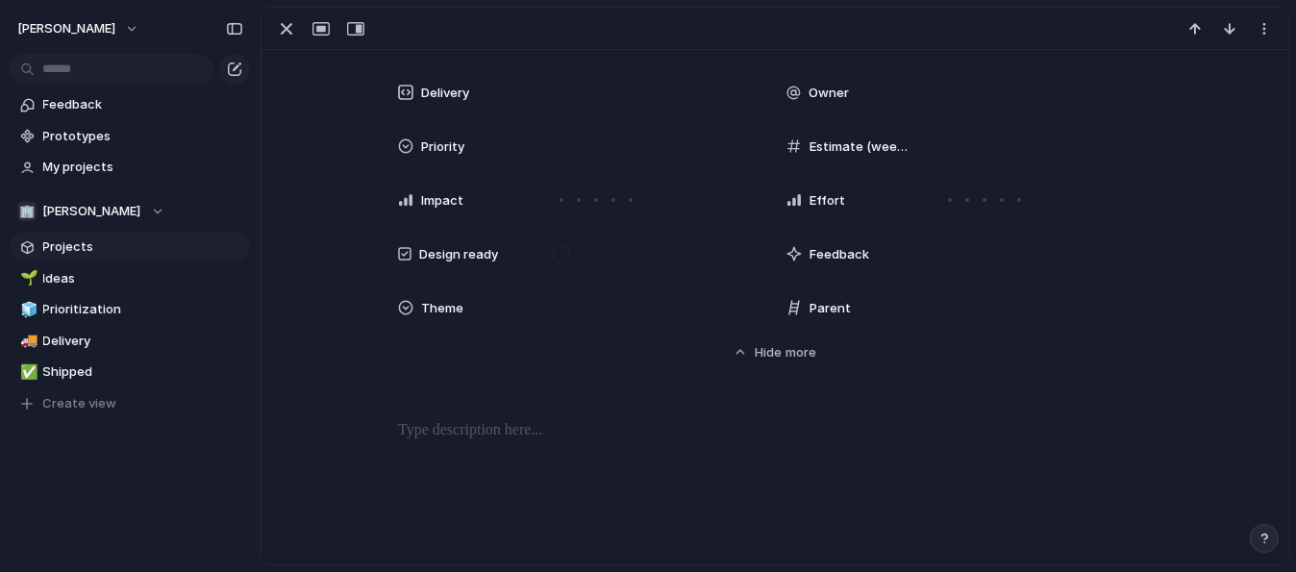
scroll to position [577, 0]
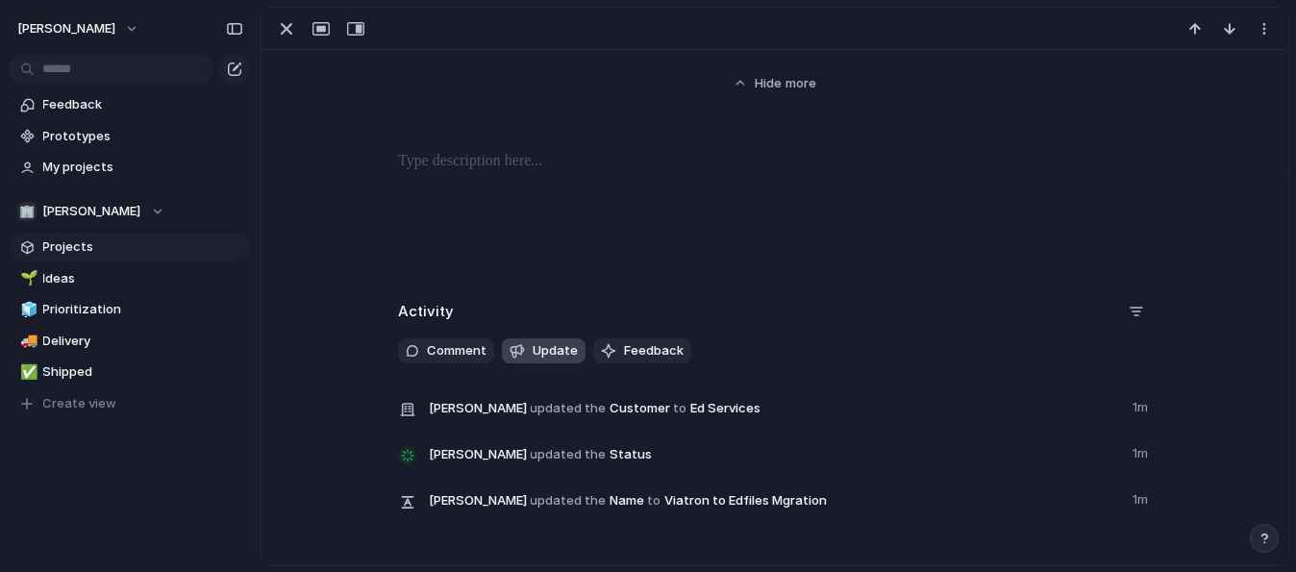
click at [548, 340] on button "Update" at bounding box center [544, 350] width 84 height 25
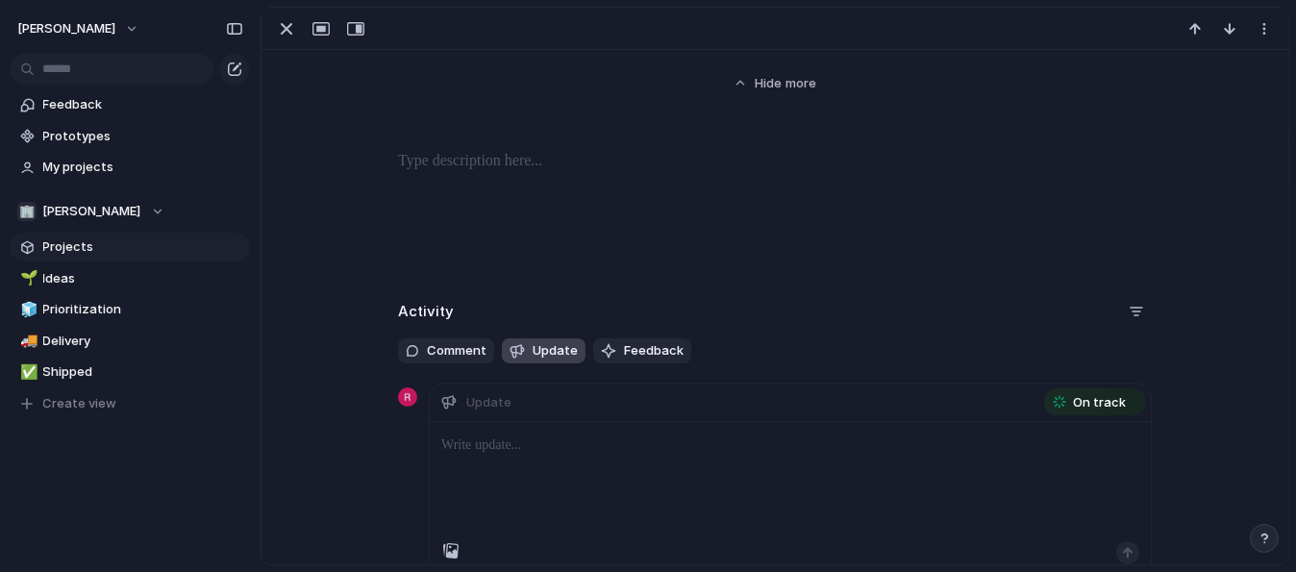
click at [548, 340] on button "Update" at bounding box center [544, 350] width 84 height 25
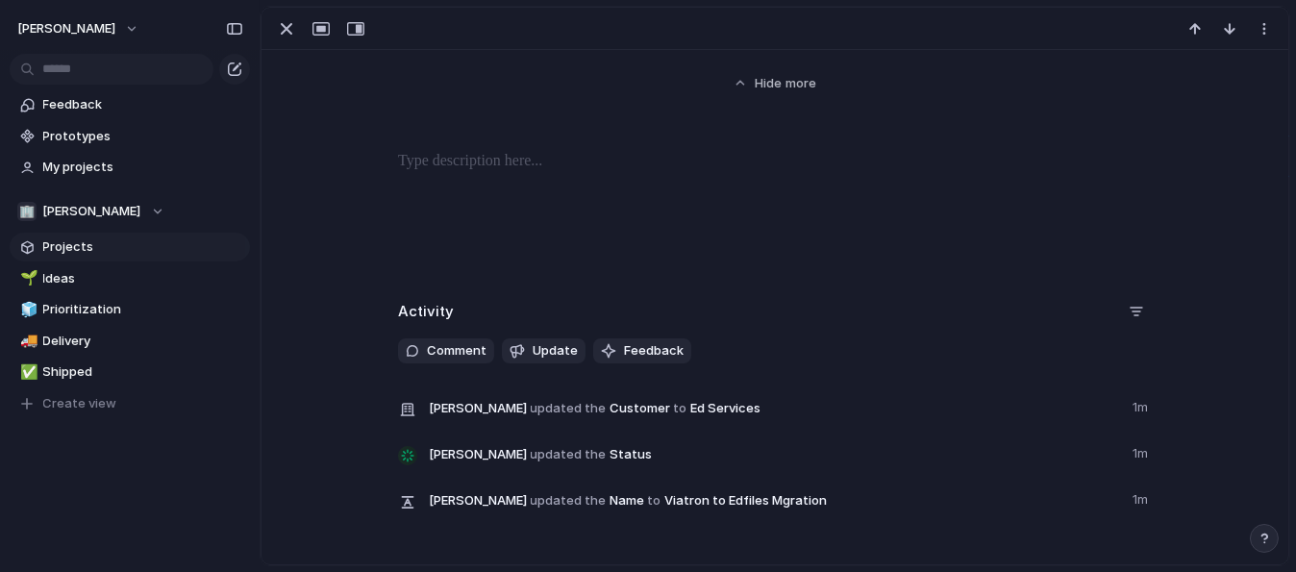
scroll to position [0, 0]
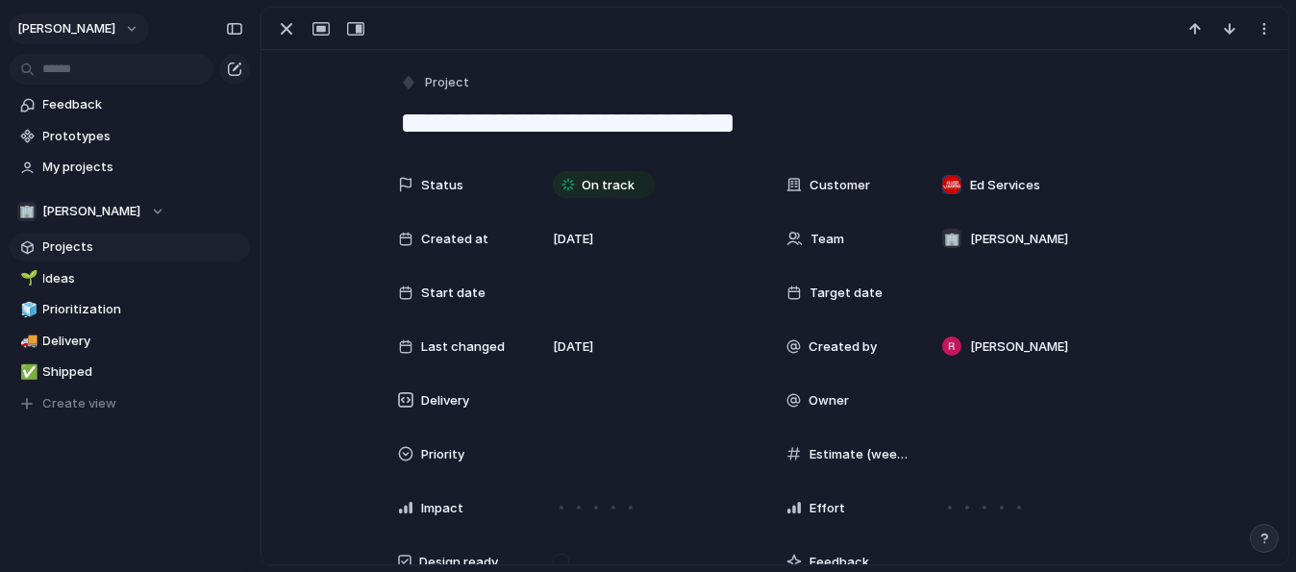
click at [133, 21] on button "[PERSON_NAME]" at bounding box center [79, 28] width 140 height 31
click at [133, 21] on div "Settings Invite members Change theme Sign out" at bounding box center [648, 286] width 1296 height 572
click at [281, 27] on div "button" at bounding box center [286, 28] width 23 height 23
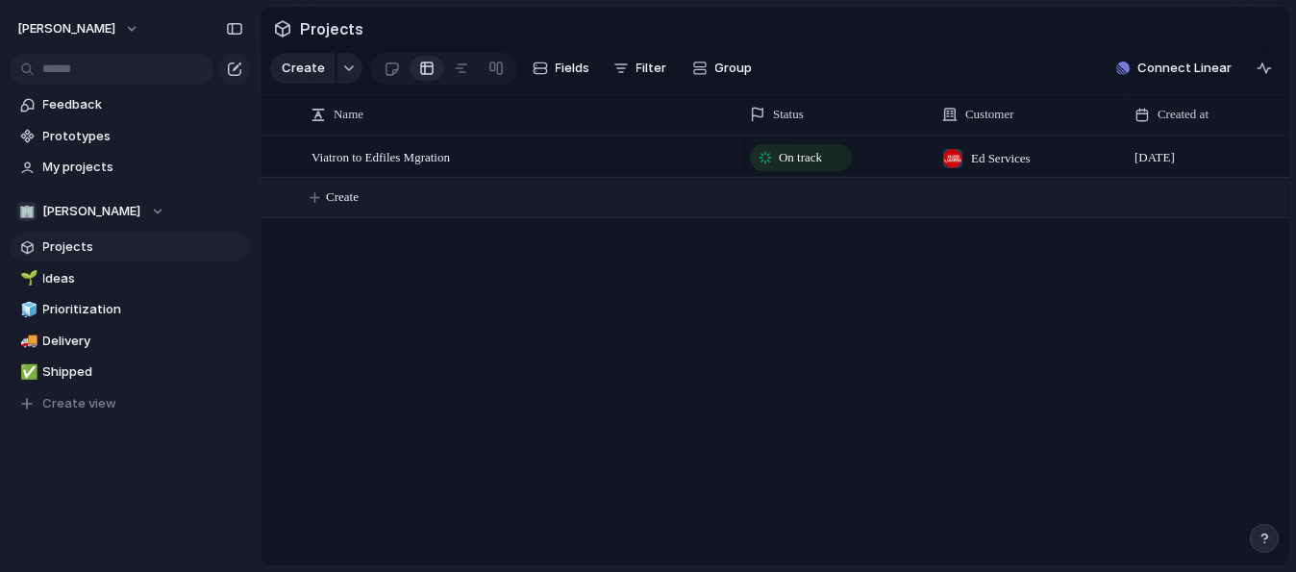
click at [321, 209] on button "Create" at bounding box center [799, 197] width 1039 height 39
click at [1268, 76] on div "button" at bounding box center [1263, 68] width 15 height 15
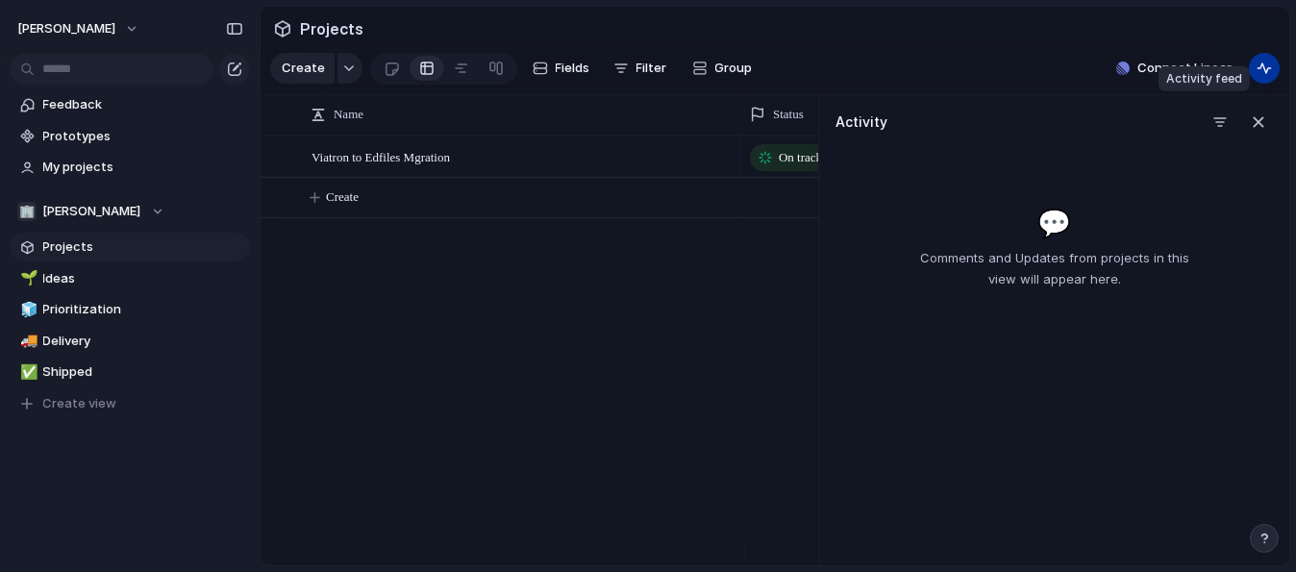
click at [1268, 76] on div "button" at bounding box center [1263, 68] width 15 height 15
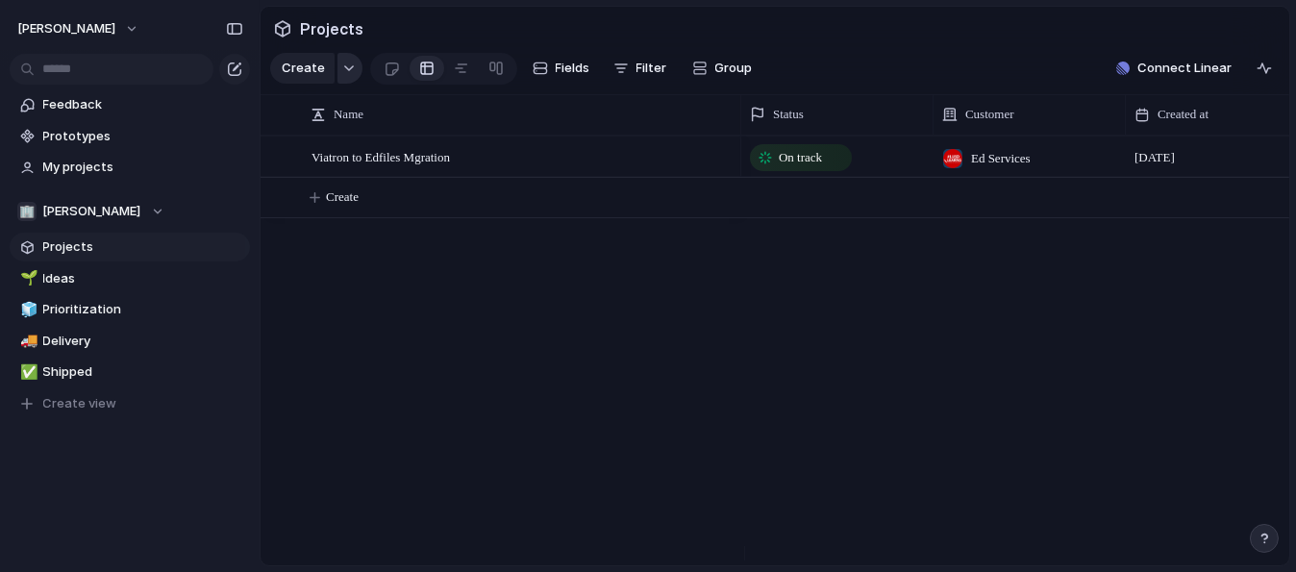
click at [343, 69] on button "button" at bounding box center [349, 68] width 25 height 31
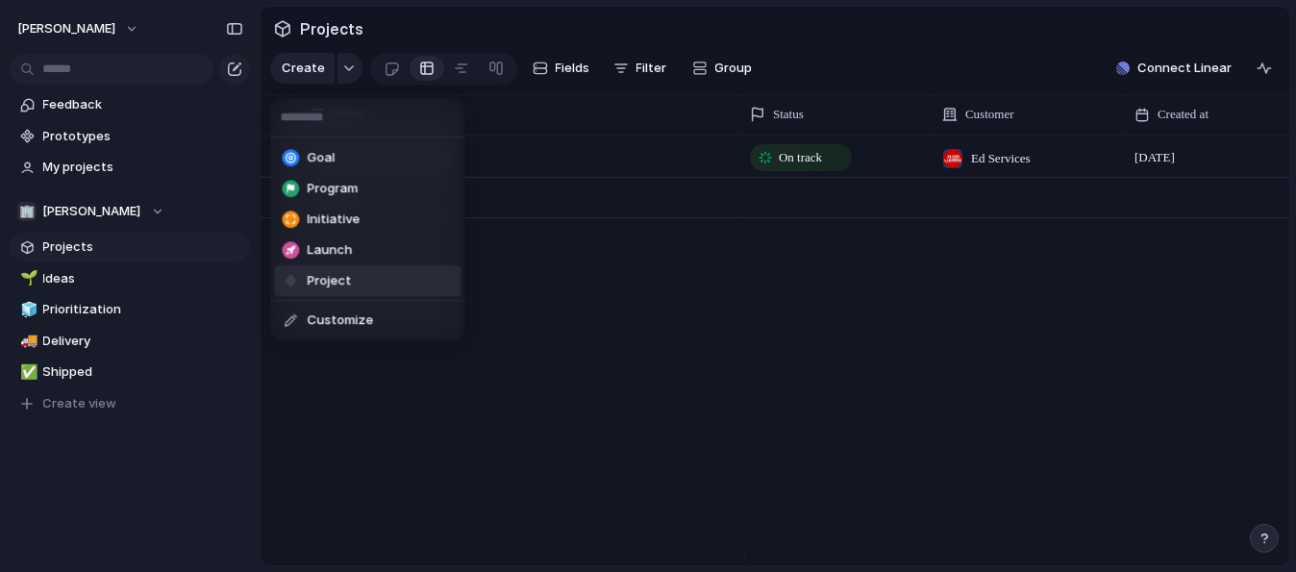
click at [299, 465] on div "Goal Program Initiative Launch Project Customize" at bounding box center [648, 286] width 1296 height 572
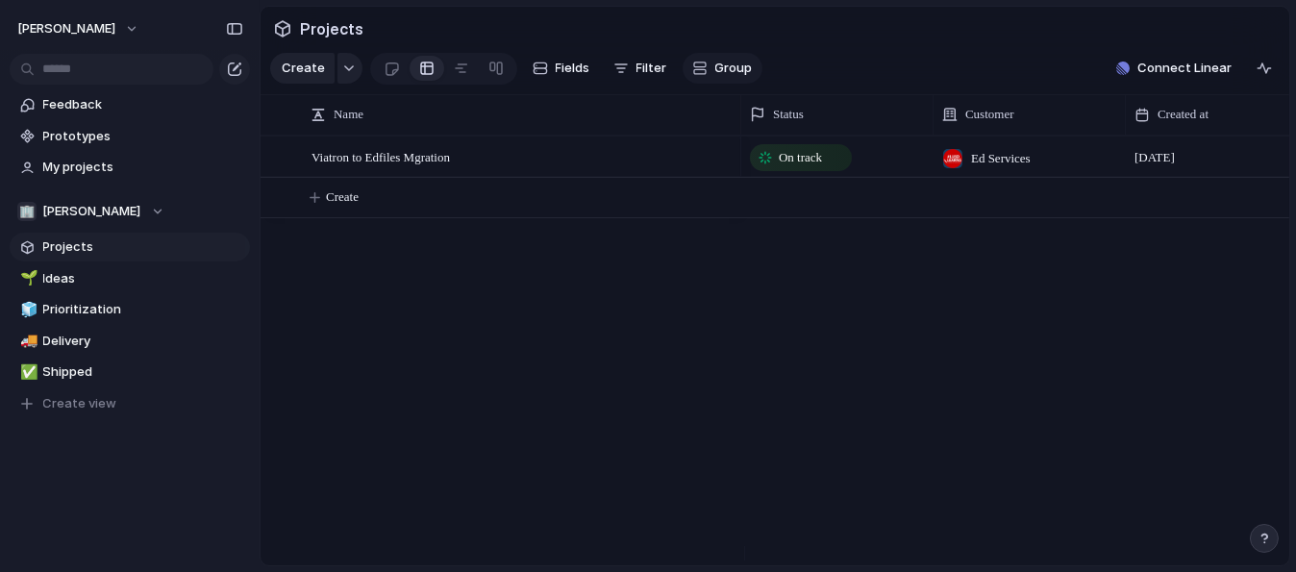
click at [707, 73] on button "Group" at bounding box center [722, 68] width 80 height 31
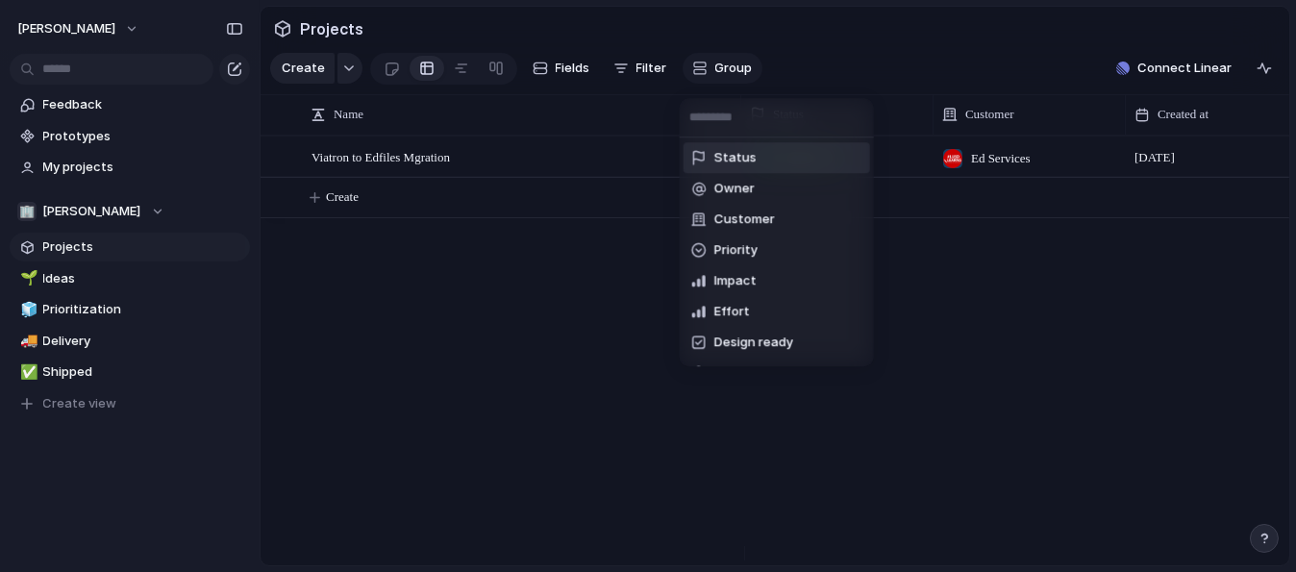
click at [707, 73] on div "Status Owner Customer Priority Impact Effort Design ready Theme Created by" at bounding box center [648, 286] width 1296 height 572
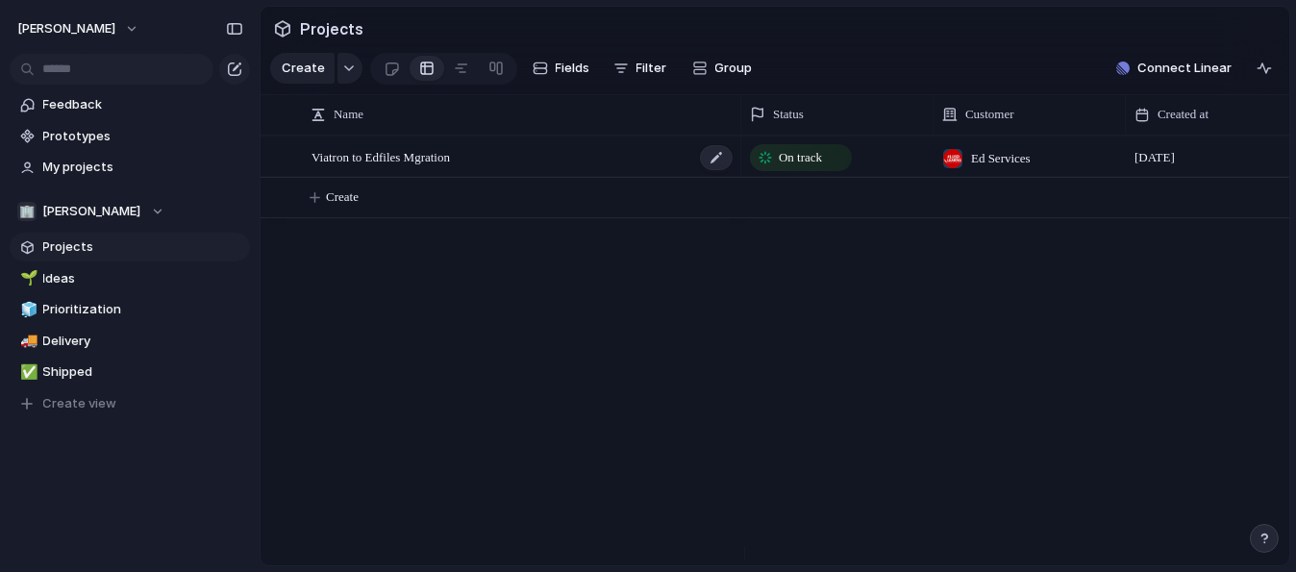
click at [367, 167] on span "Viatron to Edfiles Mgration" at bounding box center [380, 156] width 138 height 22
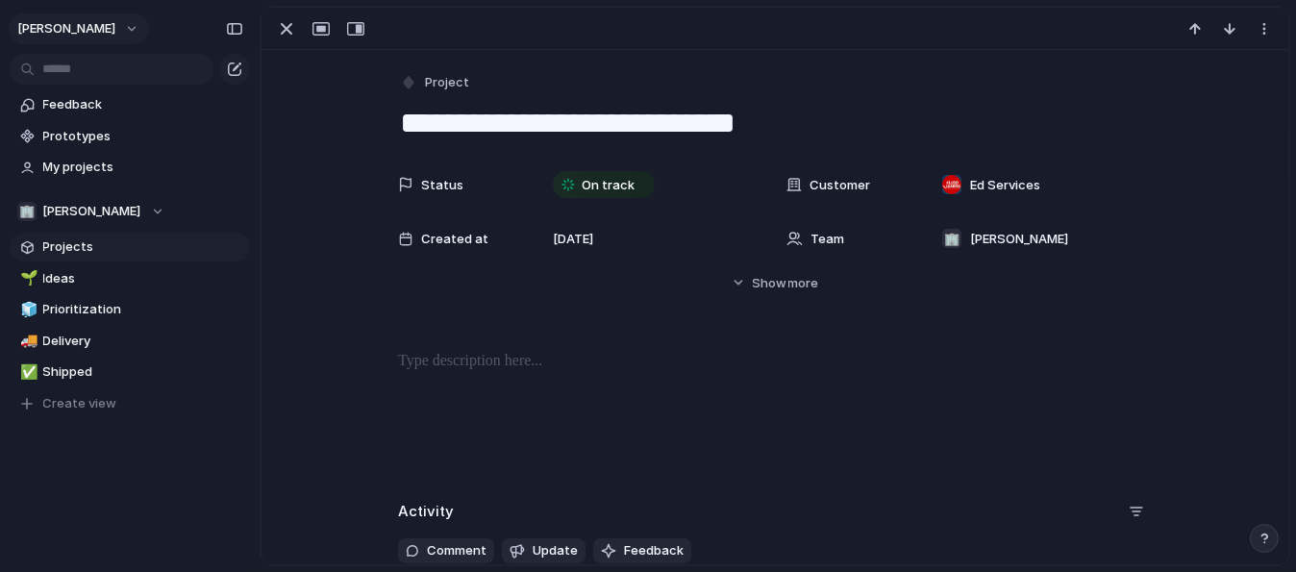
click at [129, 30] on button "[PERSON_NAME]" at bounding box center [79, 28] width 140 height 31
click at [129, 30] on div "Settings Invite members Change theme Sign out" at bounding box center [648, 286] width 1296 height 572
click at [1259, 30] on div "button" at bounding box center [1263, 28] width 15 height 15
drag, startPoint x: 1014, startPoint y: 82, endPoint x: 967, endPoint y: 71, distance: 48.3
click at [1013, 82] on div "Mark as duplicate Delete" at bounding box center [648, 286] width 1296 height 572
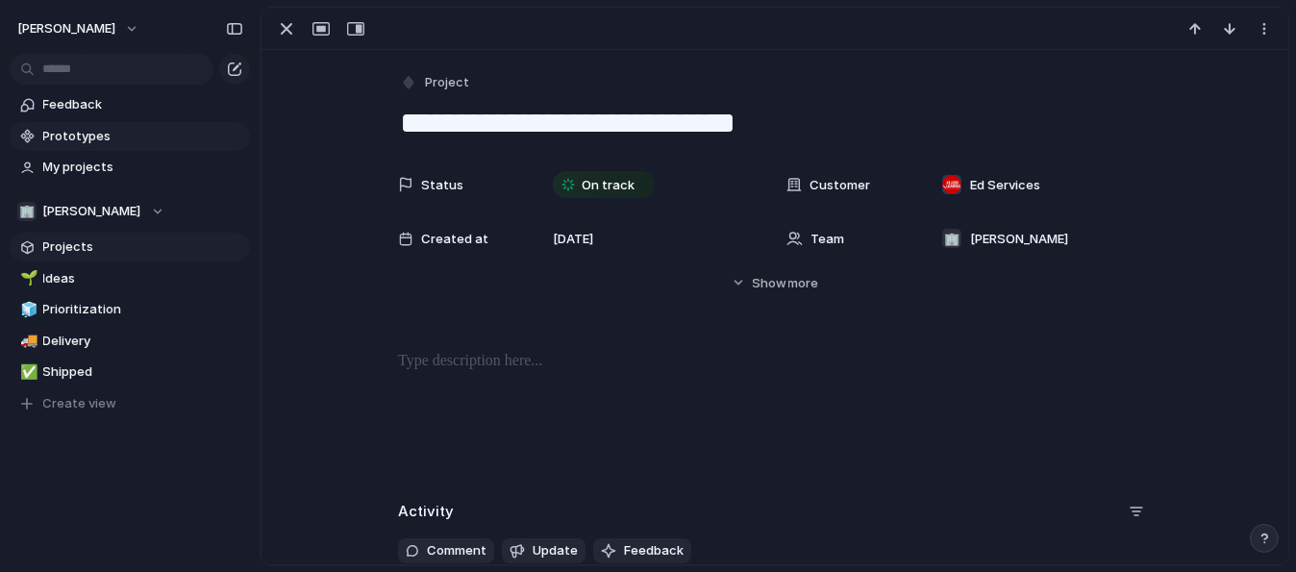
click at [80, 129] on span "Prototypes" at bounding box center [143, 136] width 200 height 19
